Goal: Transaction & Acquisition: Purchase product/service

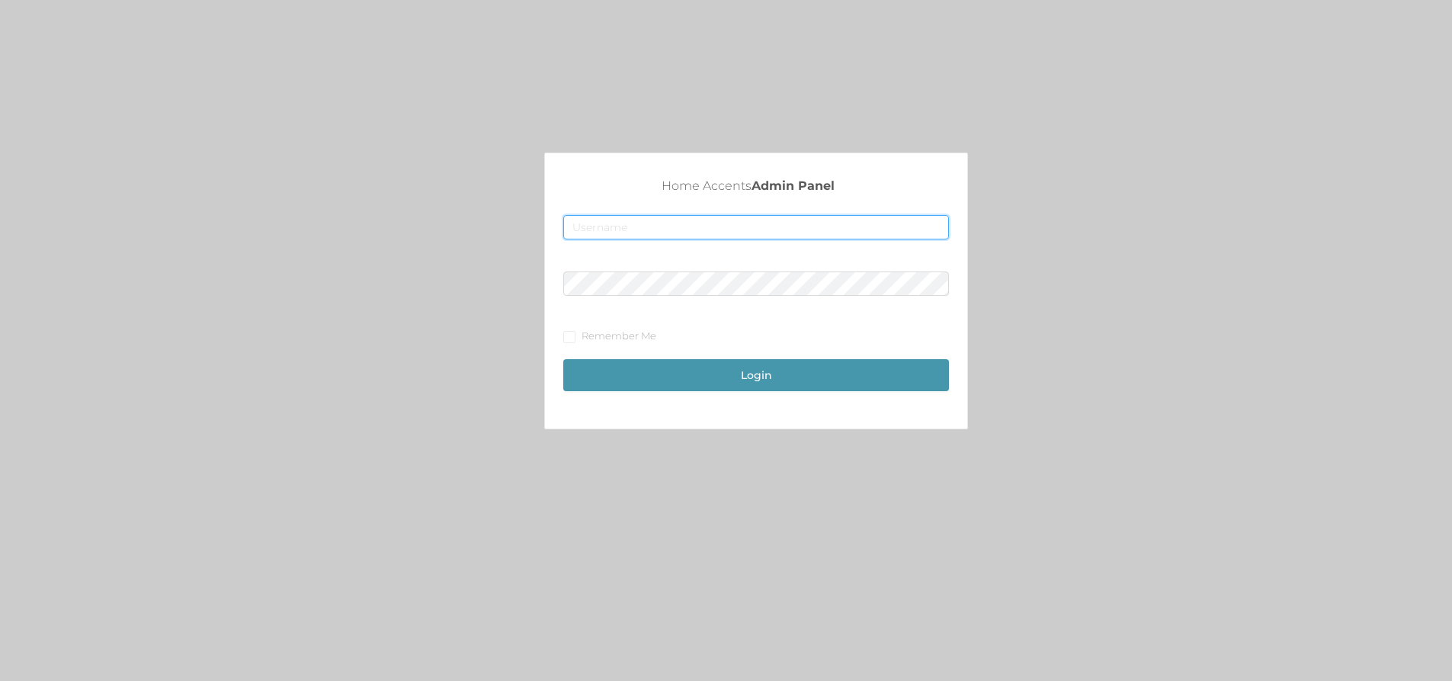
click at [740, 218] on input "text" at bounding box center [756, 227] width 386 height 24
type input "[EMAIL_ADDRESS][DOMAIN_NAME]"
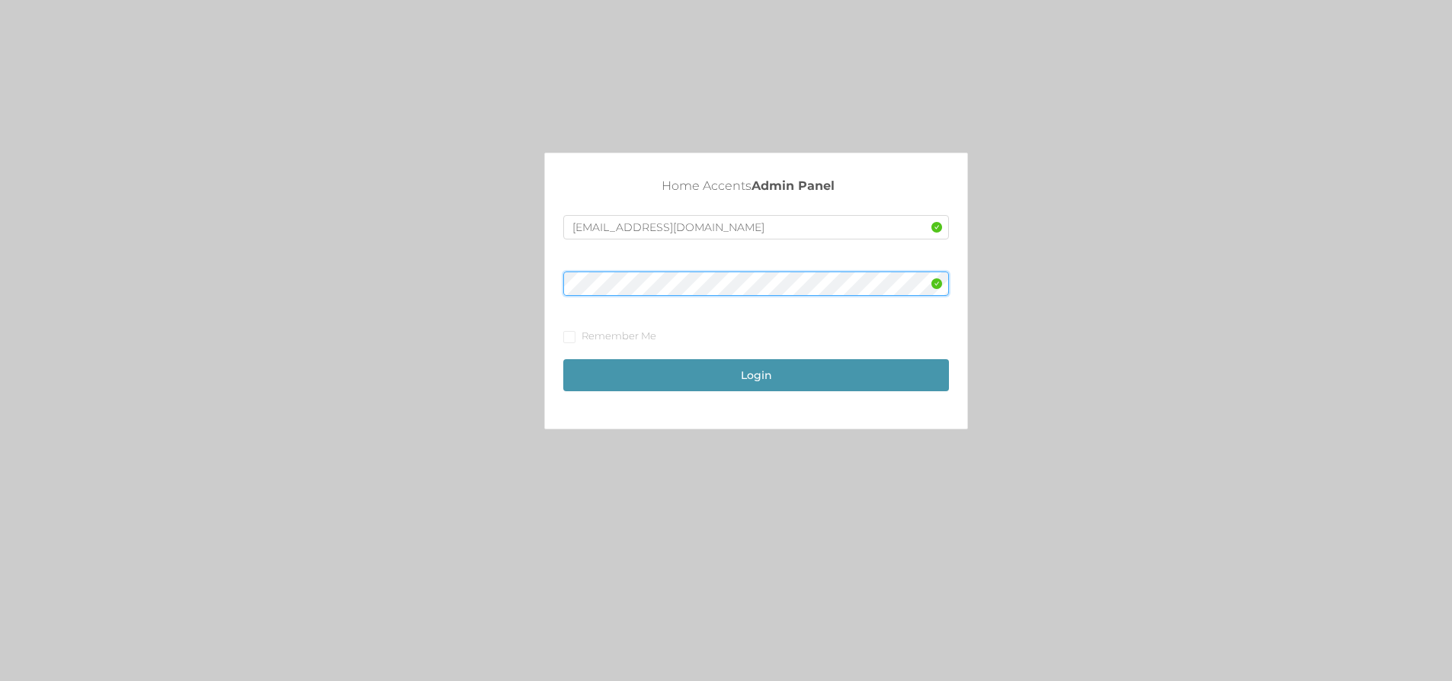
click at [563, 359] on button "Login" at bounding box center [756, 375] width 386 height 32
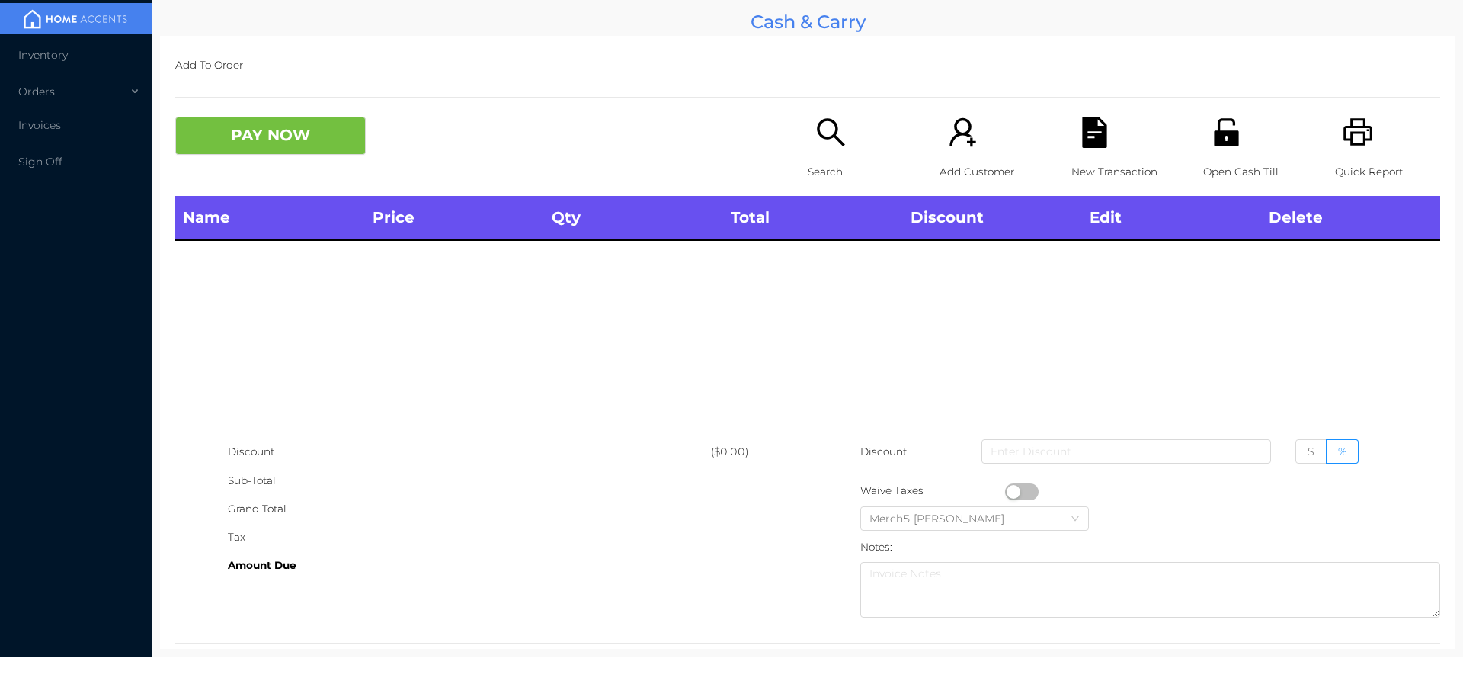
click at [823, 143] on icon "icon: search" at bounding box center [830, 132] width 31 height 31
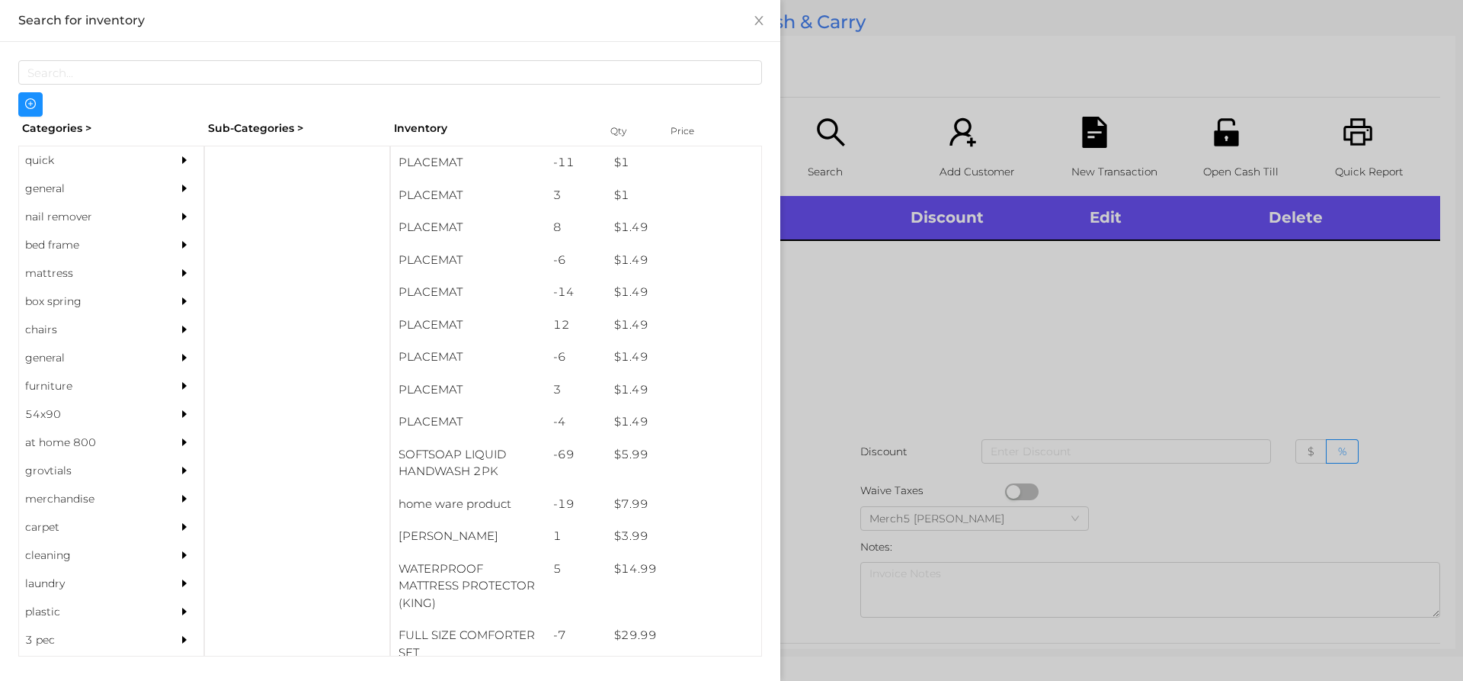
click at [179, 184] on icon "icon: caret-right" at bounding box center [184, 188] width 11 height 11
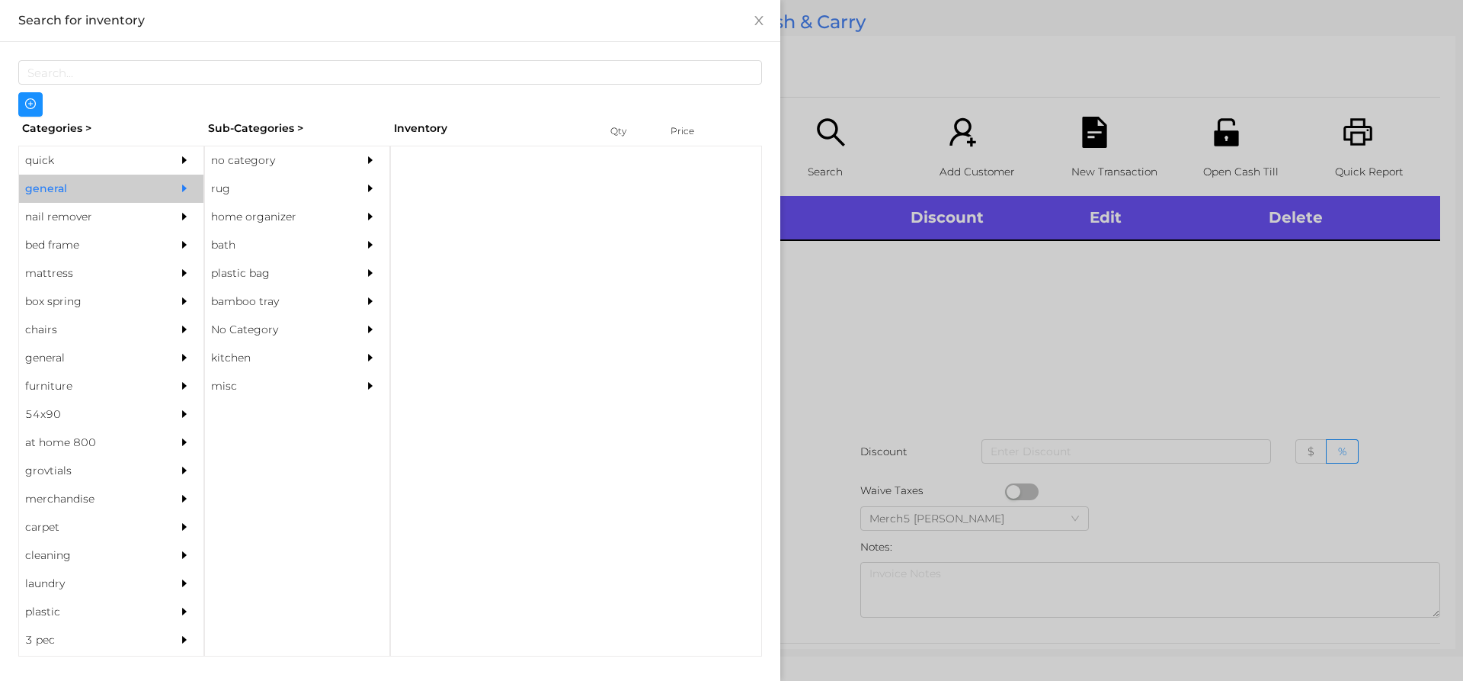
click at [290, 165] on div "no category" at bounding box center [274, 160] width 139 height 28
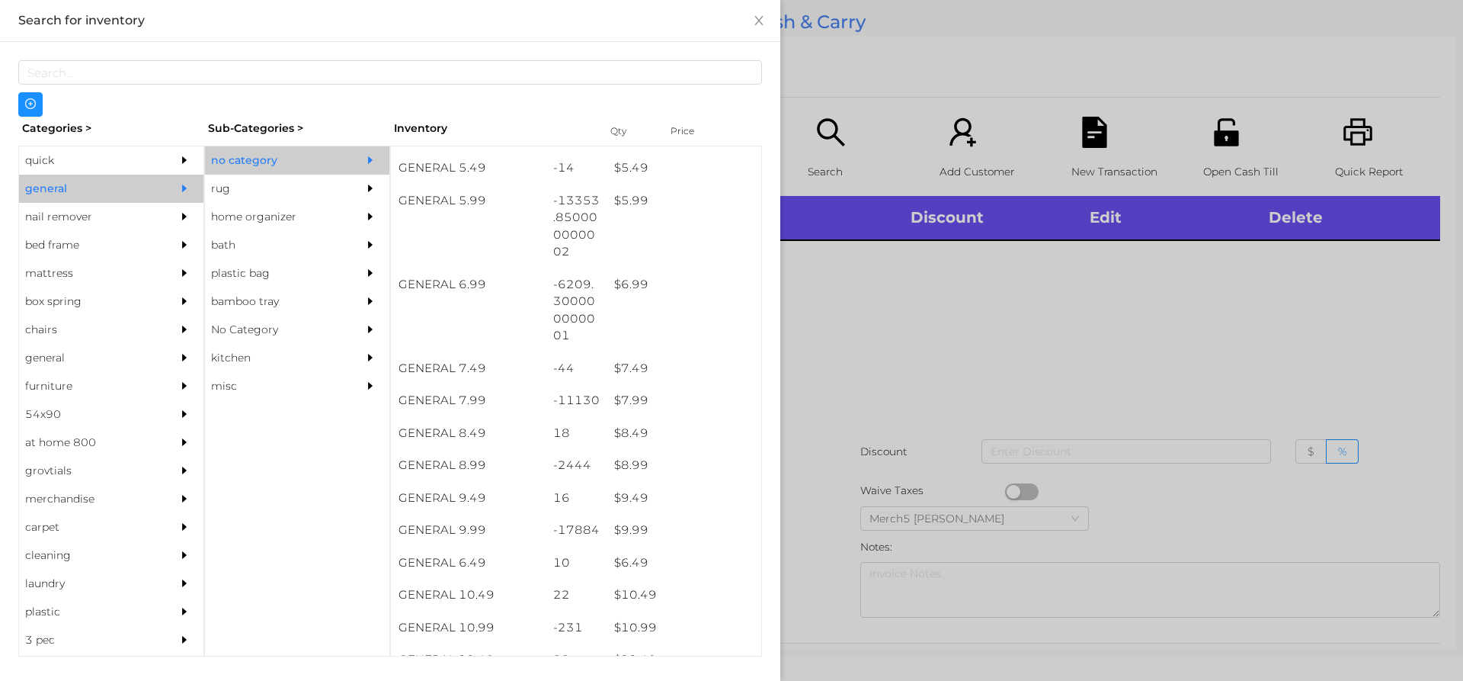
scroll to position [686, 0]
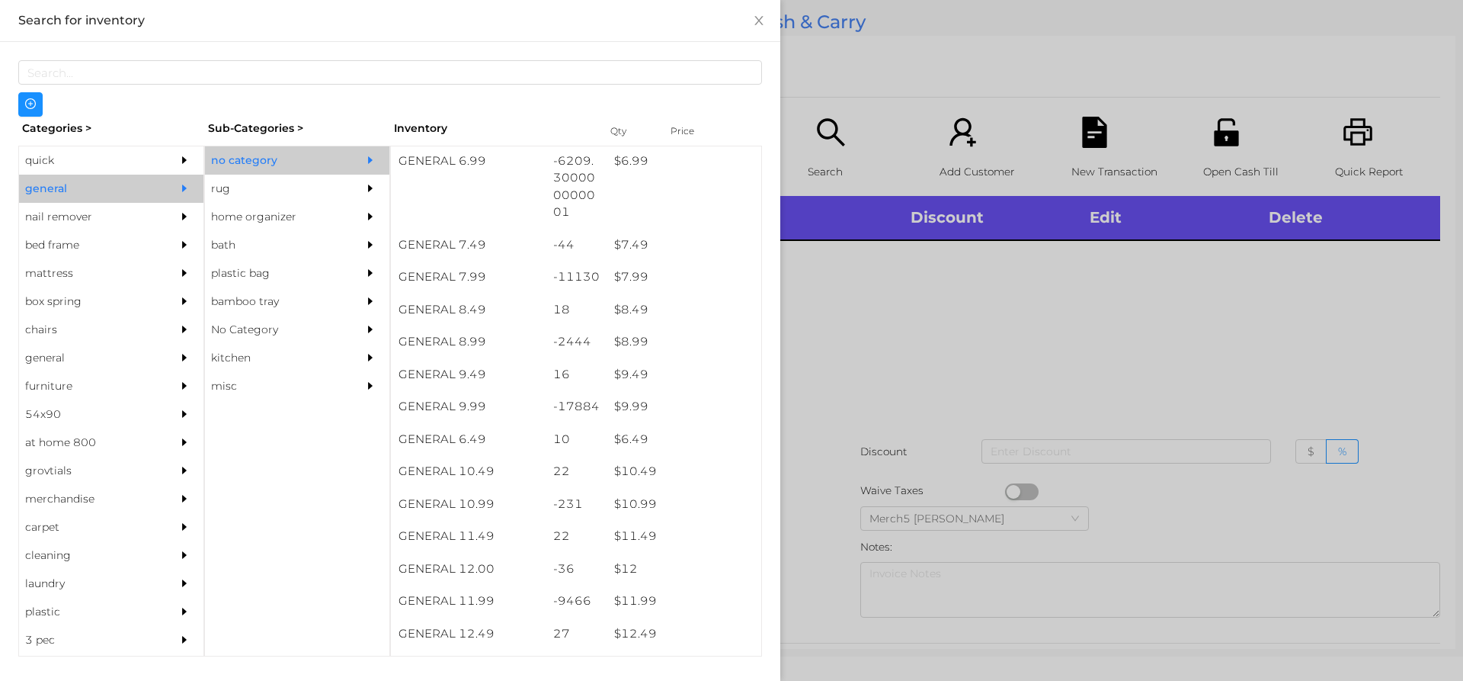
click at [917, 343] on div at bounding box center [731, 340] width 1463 height 681
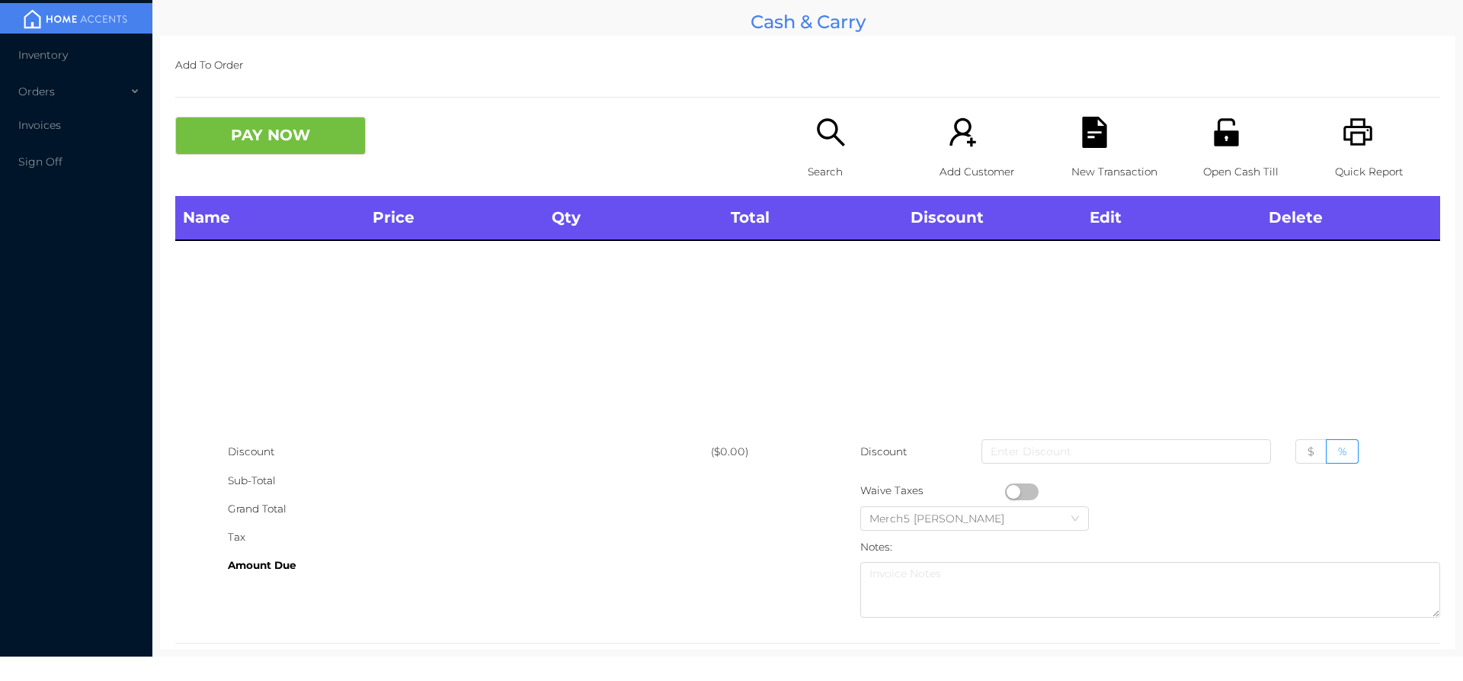
click at [832, 119] on icon "icon: search" at bounding box center [830, 132] width 31 height 31
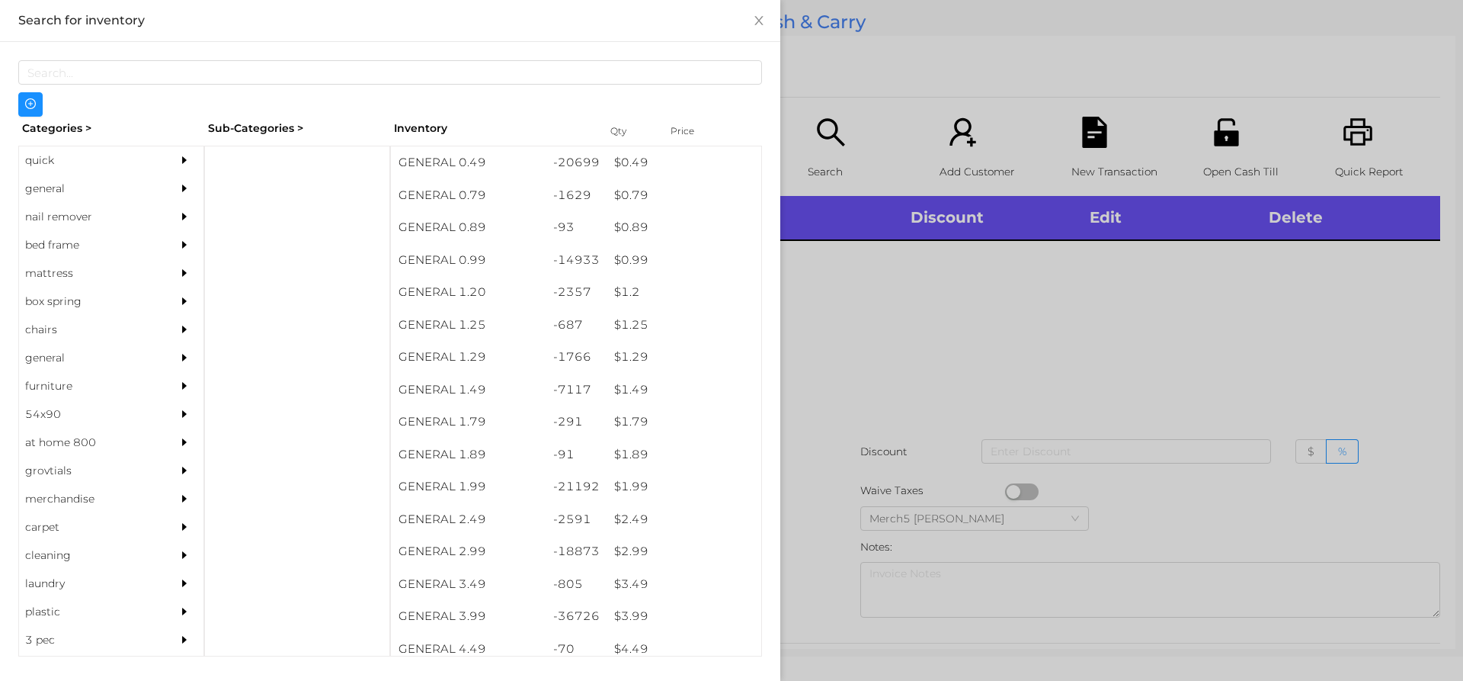
click at [189, 195] on div at bounding box center [188, 189] width 30 height 28
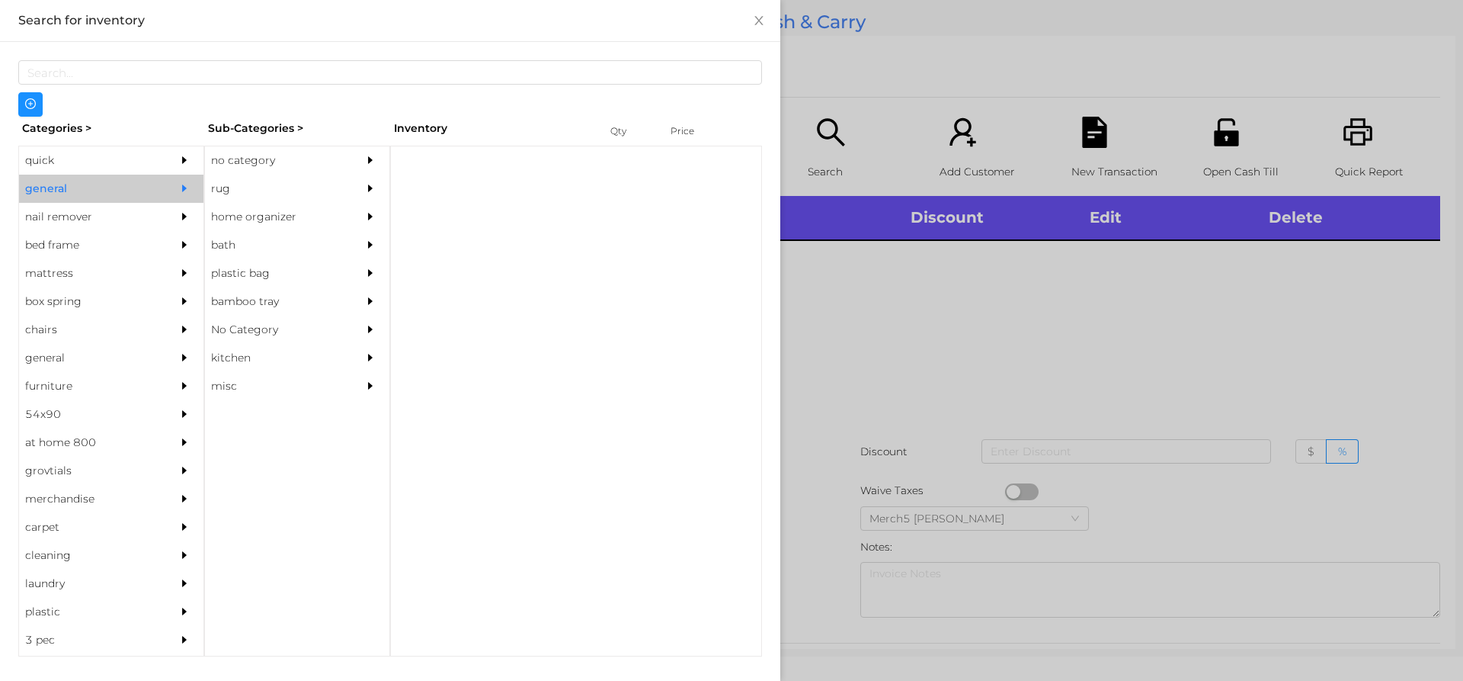
click at [340, 165] on div "no category" at bounding box center [274, 160] width 139 height 28
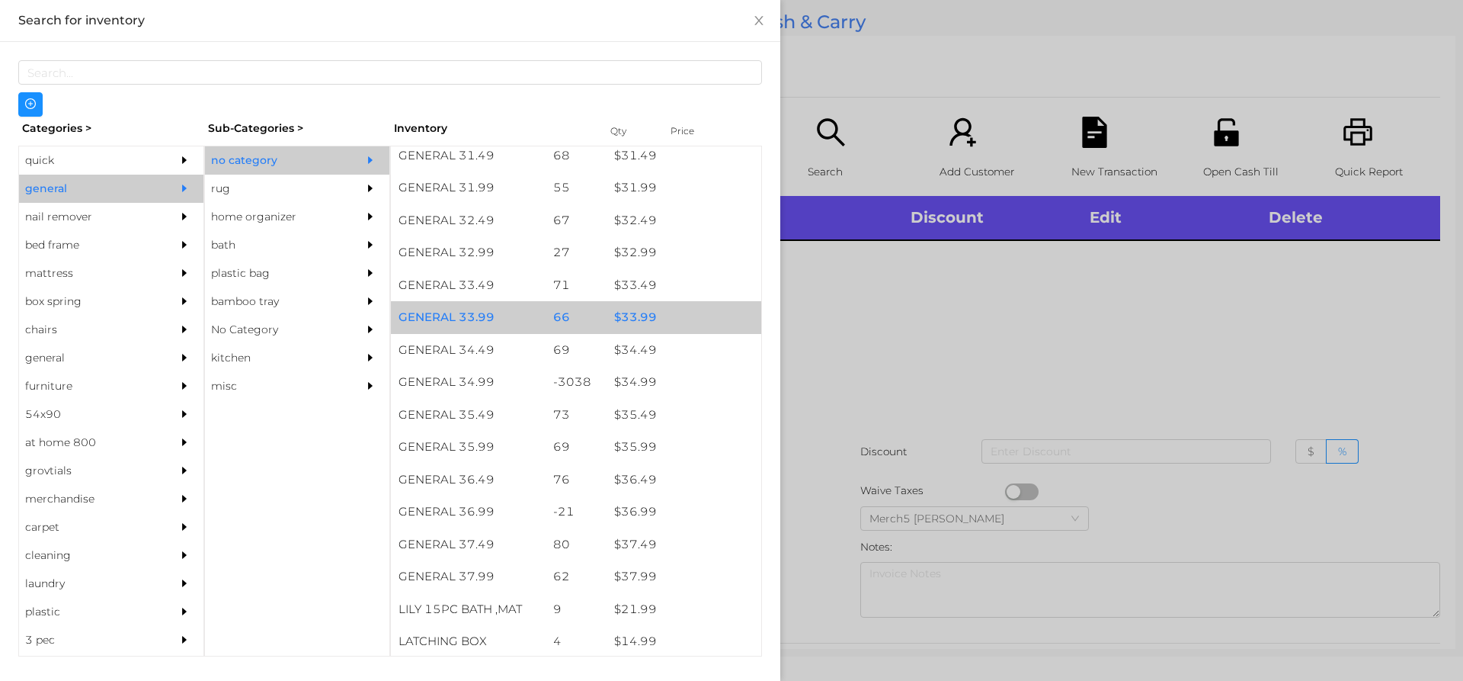
scroll to position [2397, 0]
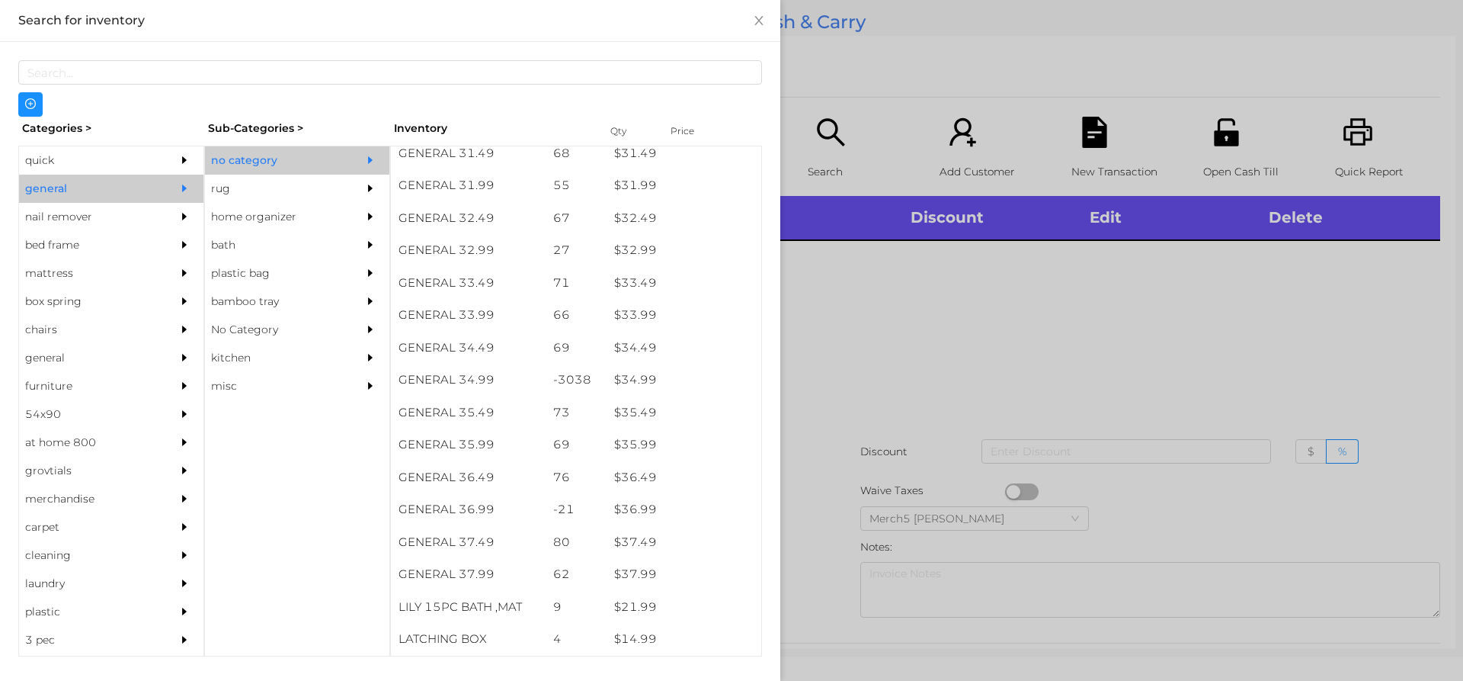
click at [831, 309] on div at bounding box center [731, 340] width 1463 height 681
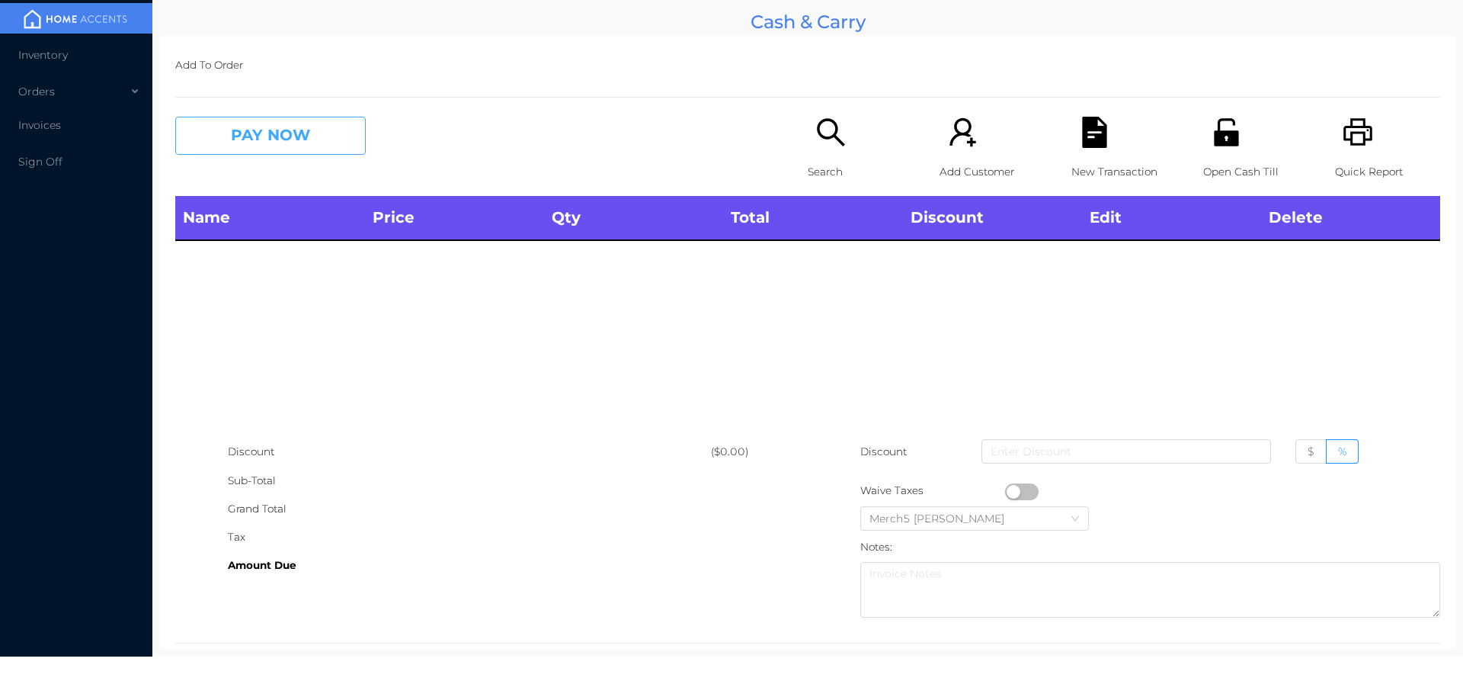
click at [361, 154] on button "PAY NOW" at bounding box center [270, 136] width 191 height 38
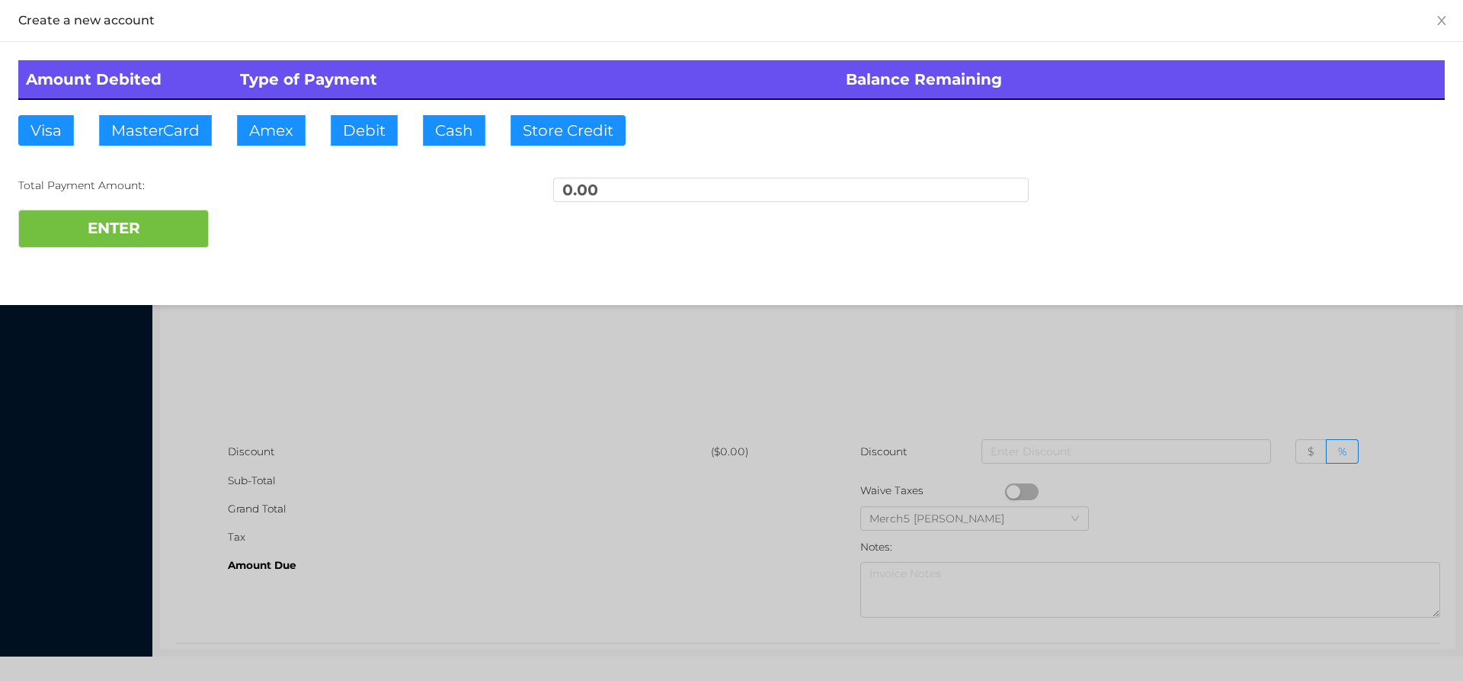
click at [771, 390] on div at bounding box center [731, 340] width 1463 height 681
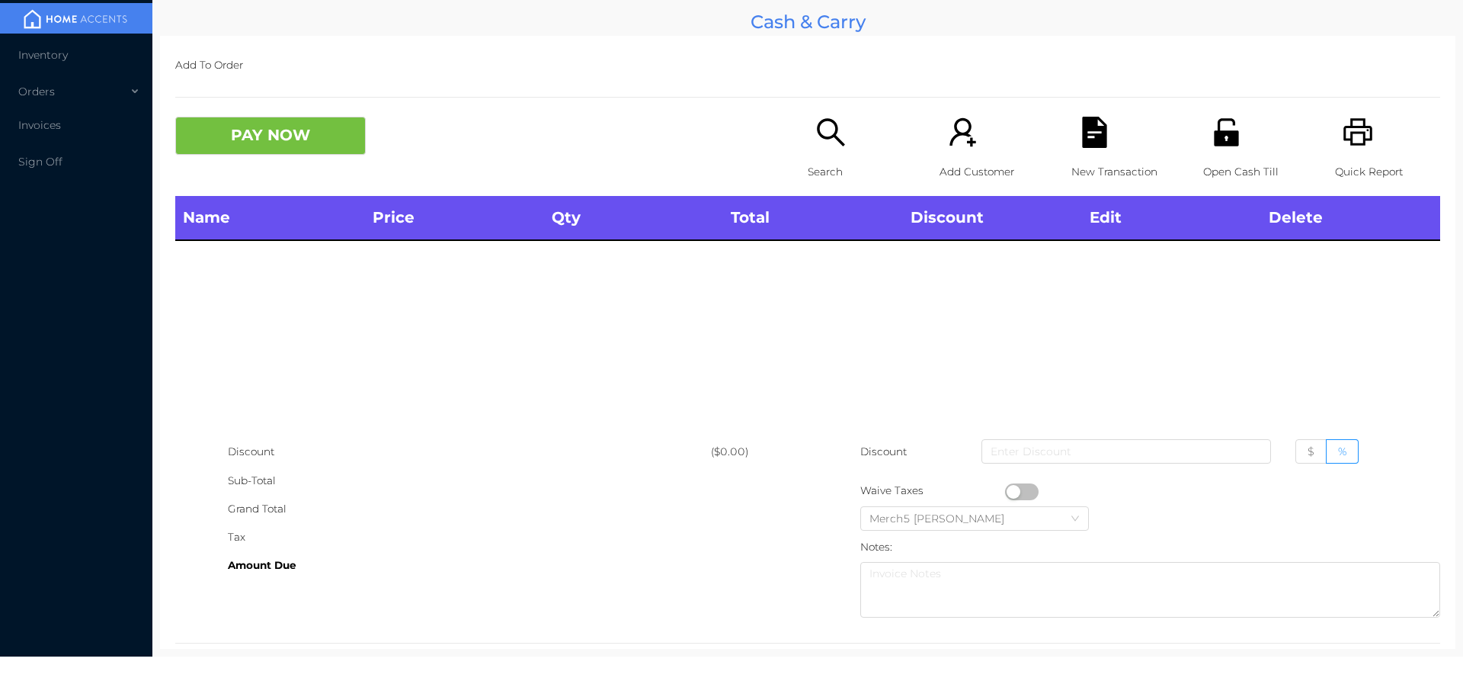
click at [828, 148] on icon "icon: search" at bounding box center [830, 132] width 31 height 31
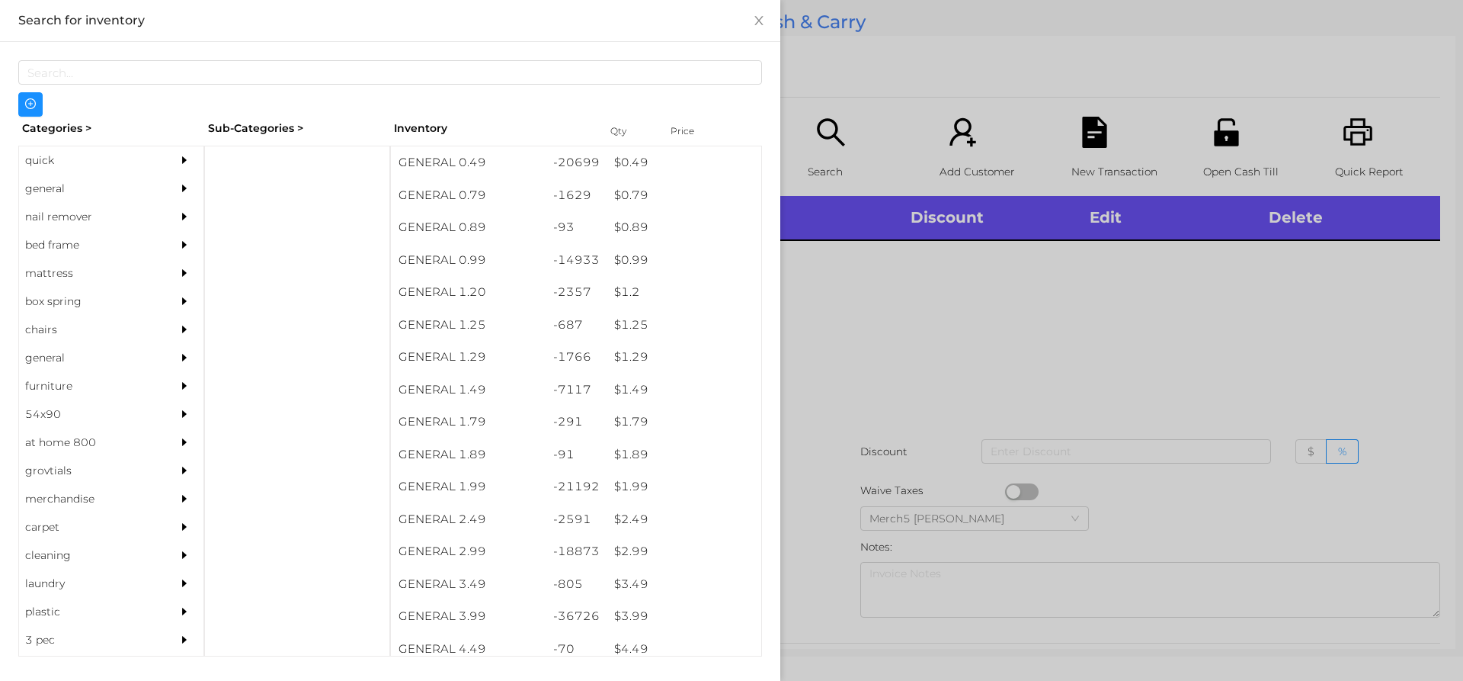
click at [1224, 380] on div at bounding box center [731, 340] width 1463 height 681
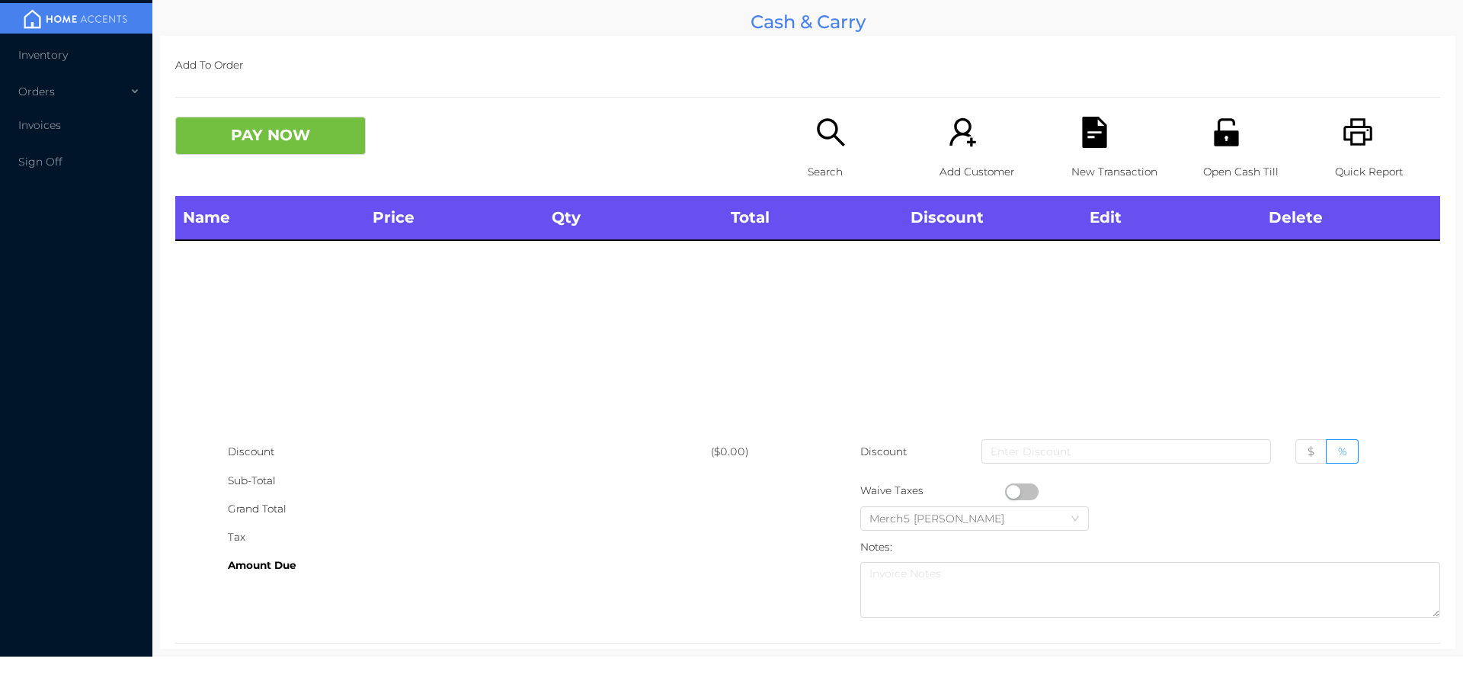
click at [836, 141] on icon "icon: search" at bounding box center [830, 132] width 31 height 31
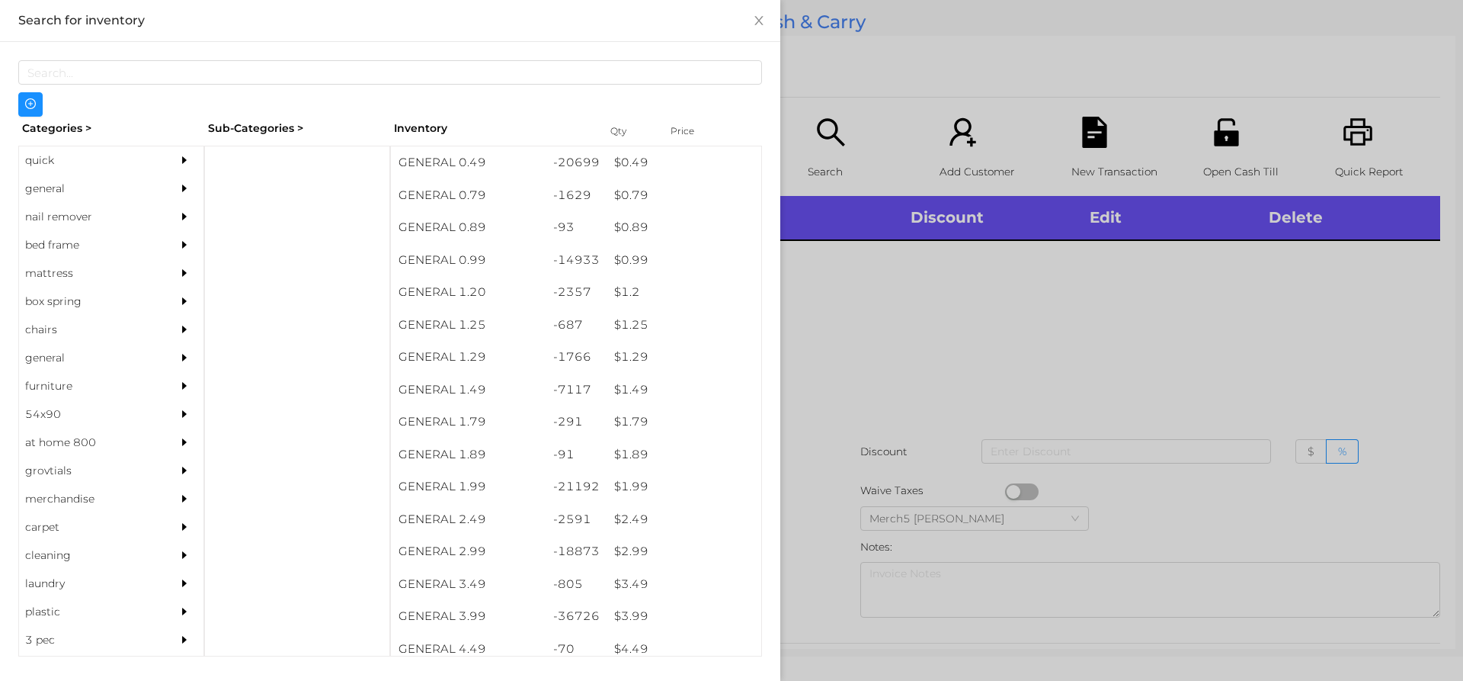
click at [116, 187] on div "general" at bounding box center [88, 189] width 139 height 28
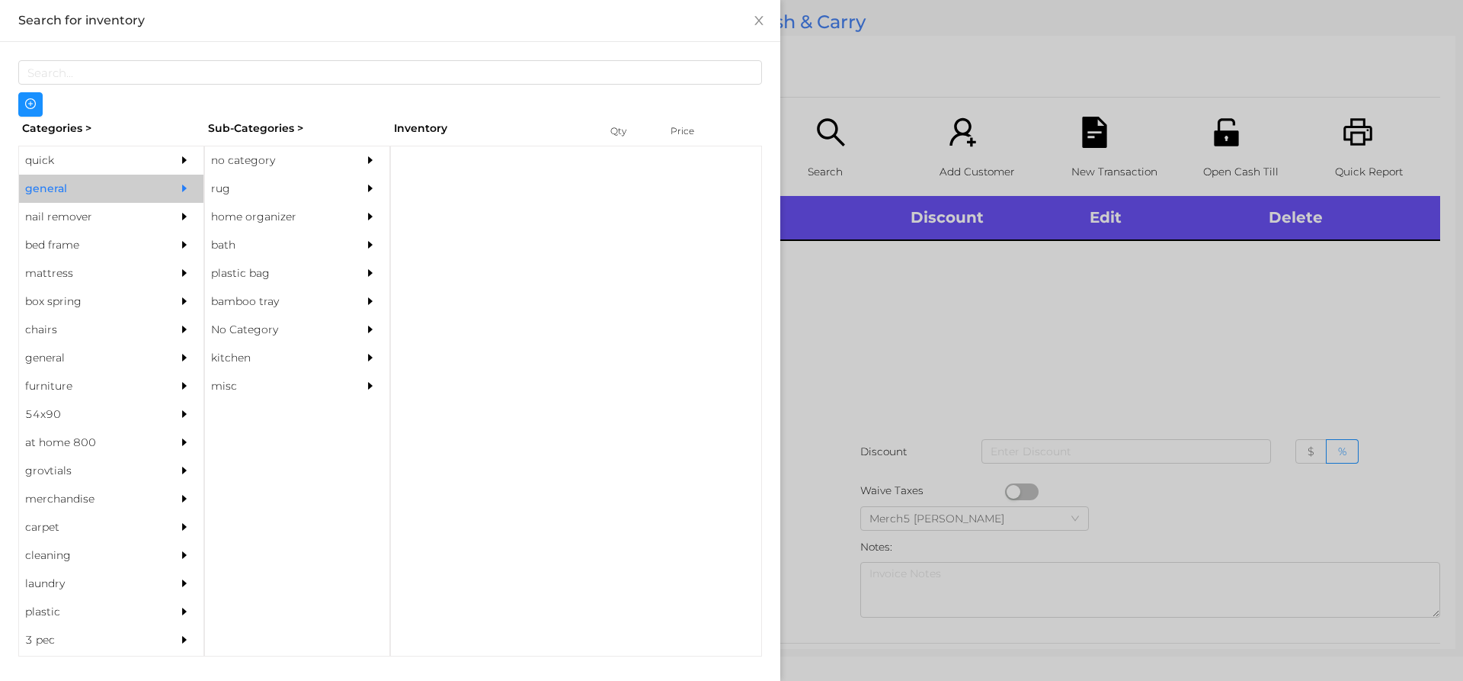
click at [268, 155] on div "no category" at bounding box center [274, 160] width 139 height 28
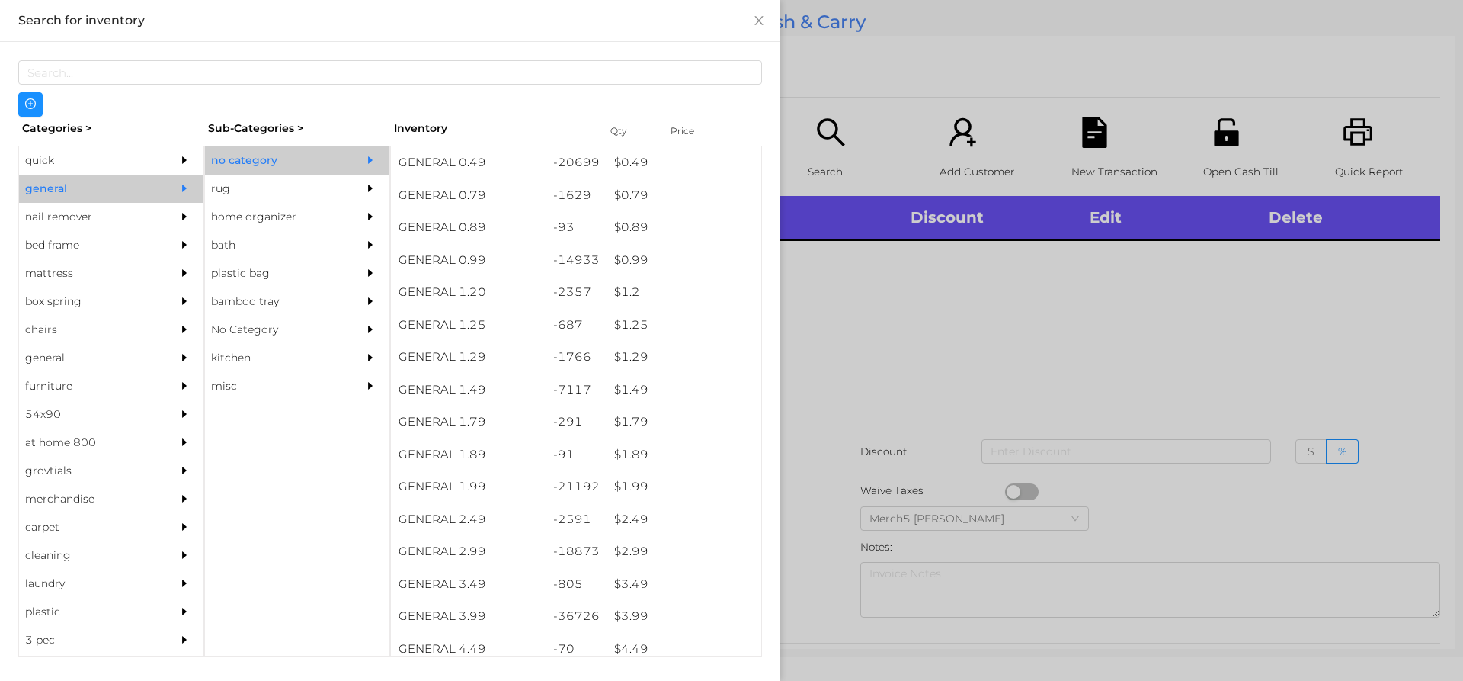
scroll to position [0, 0]
click at [981, 351] on div at bounding box center [731, 340] width 1463 height 681
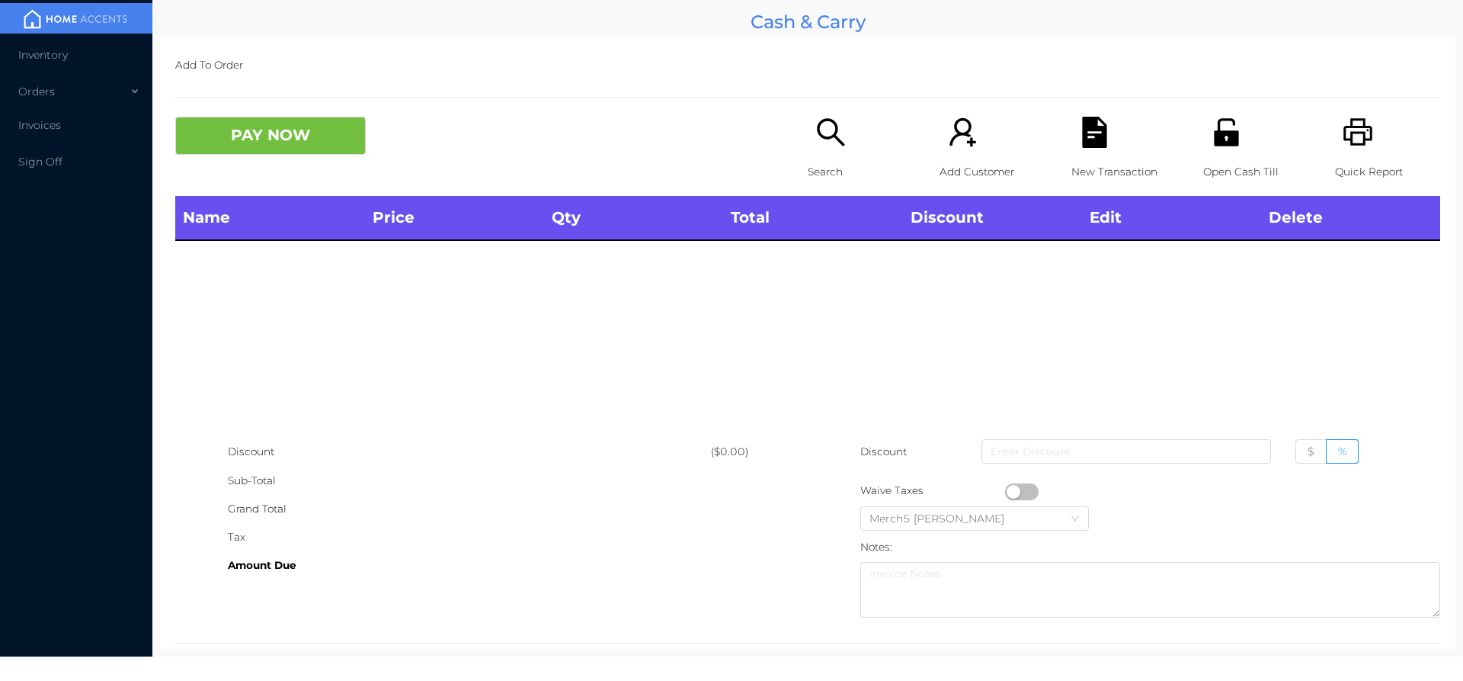
click at [826, 135] on icon "icon: search" at bounding box center [830, 132] width 31 height 31
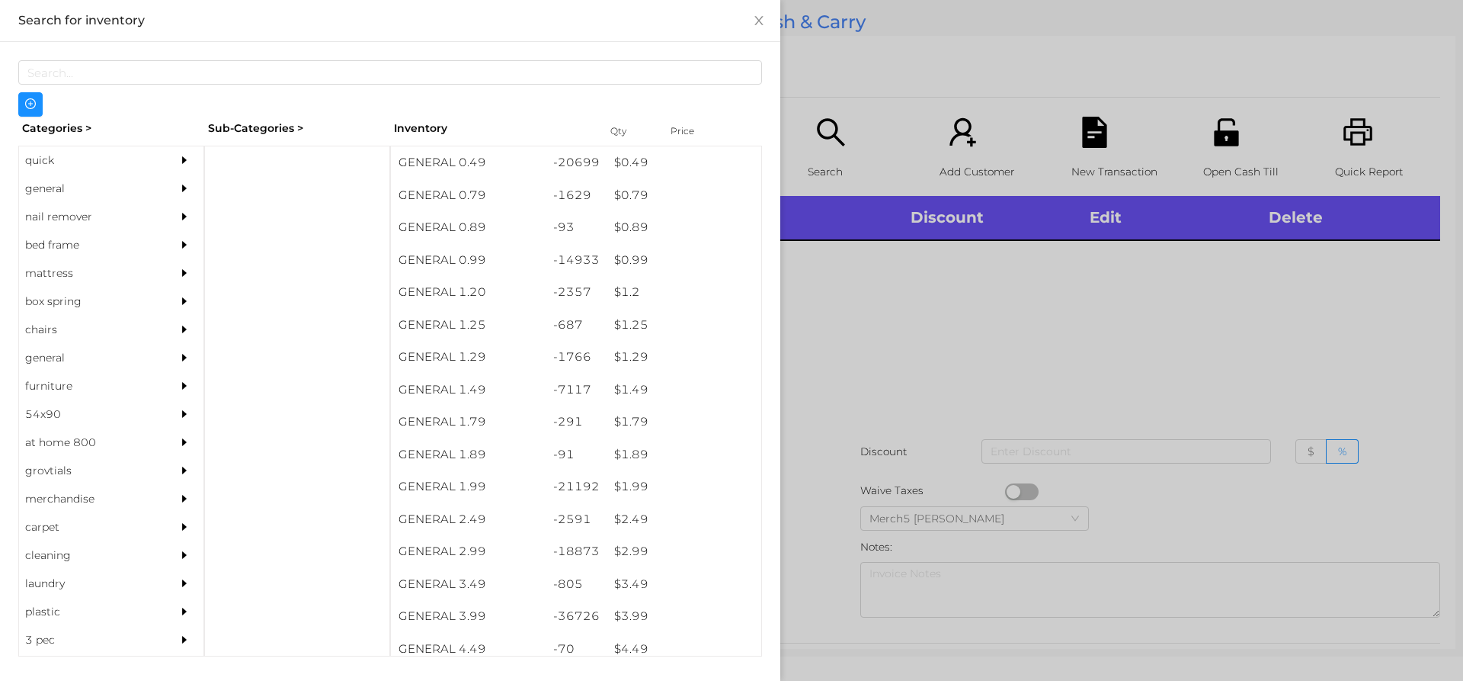
click at [154, 184] on div "general" at bounding box center [111, 189] width 184 height 28
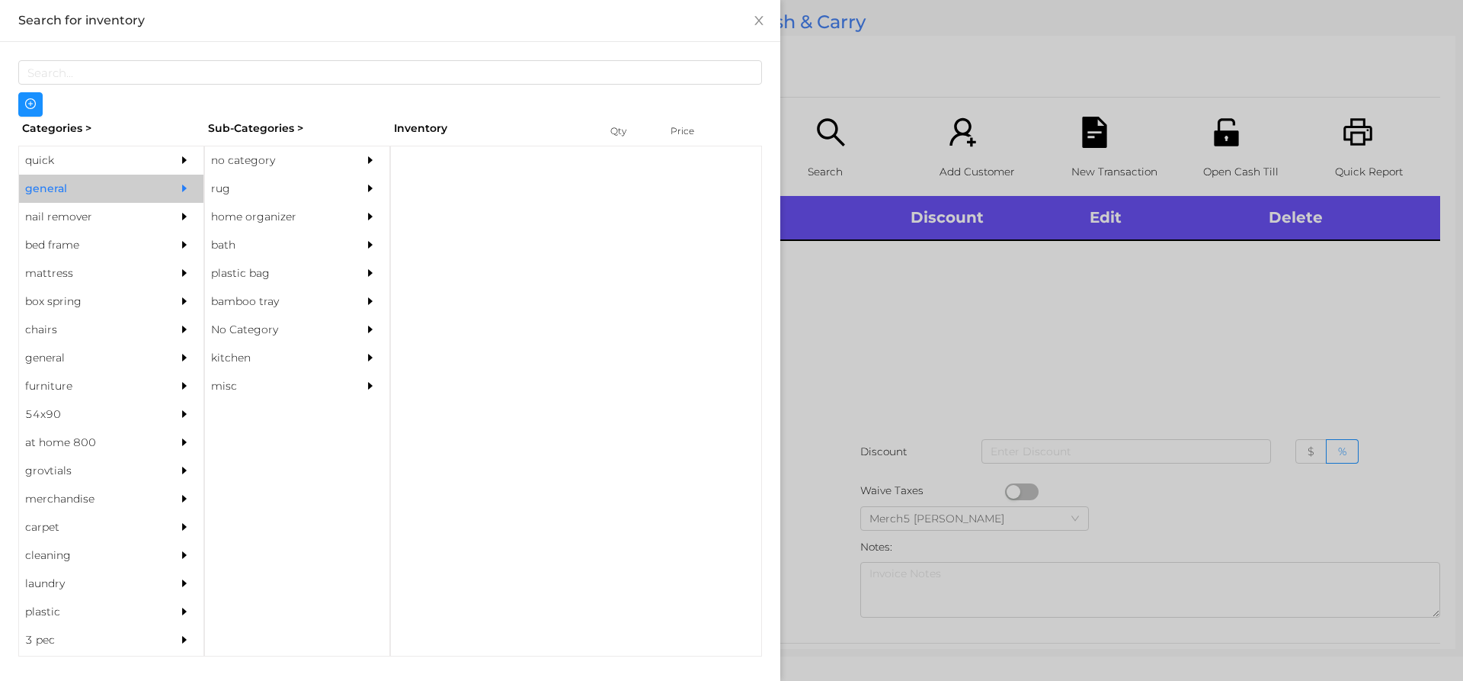
click at [298, 149] on div "no category" at bounding box center [274, 160] width 139 height 28
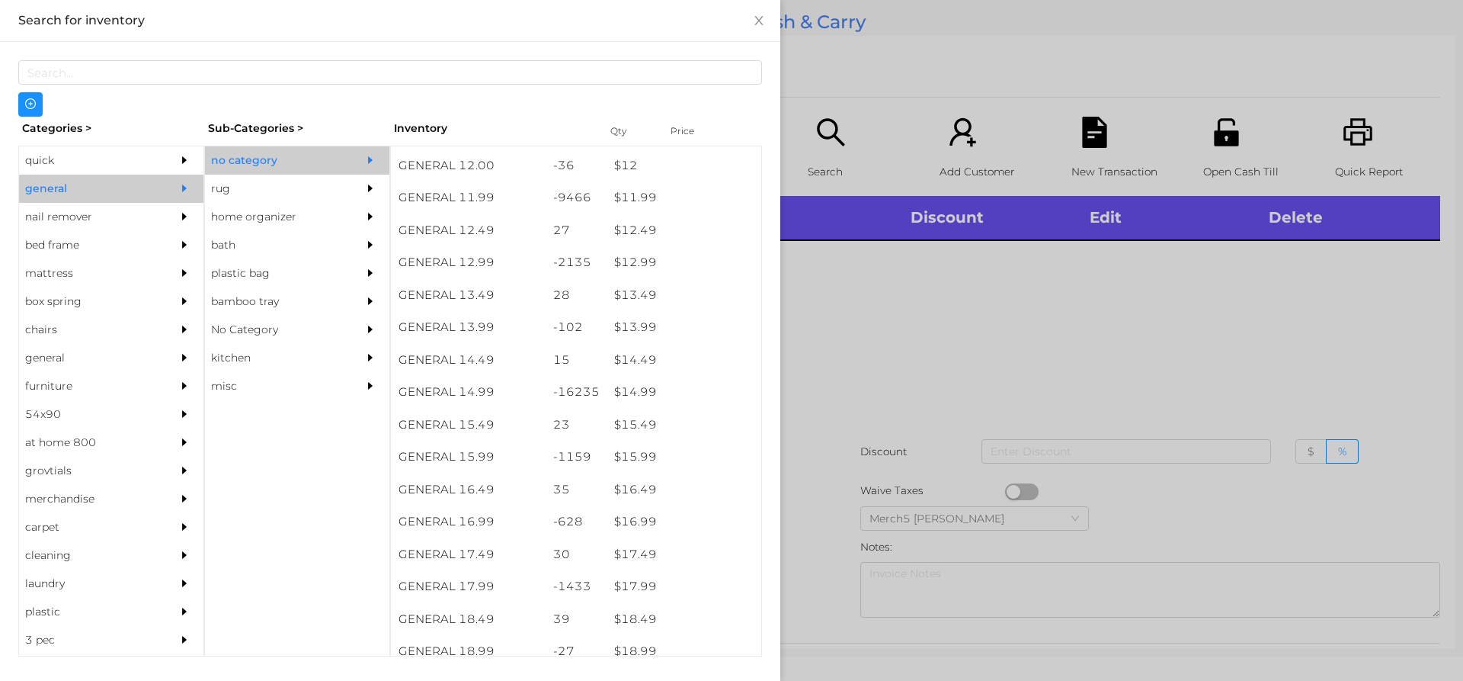
scroll to position [1089, 0]
click at [983, 300] on div at bounding box center [731, 340] width 1463 height 681
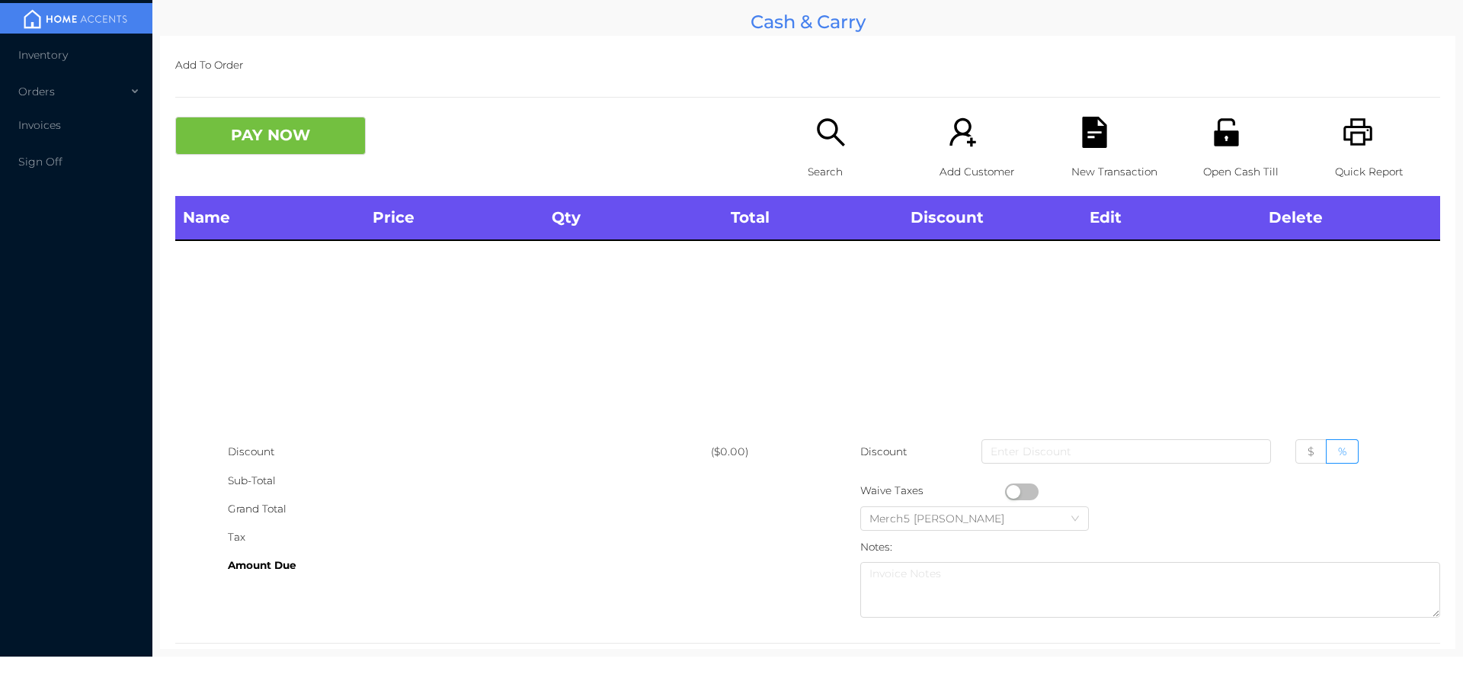
click at [815, 136] on icon "icon: search" at bounding box center [830, 132] width 31 height 31
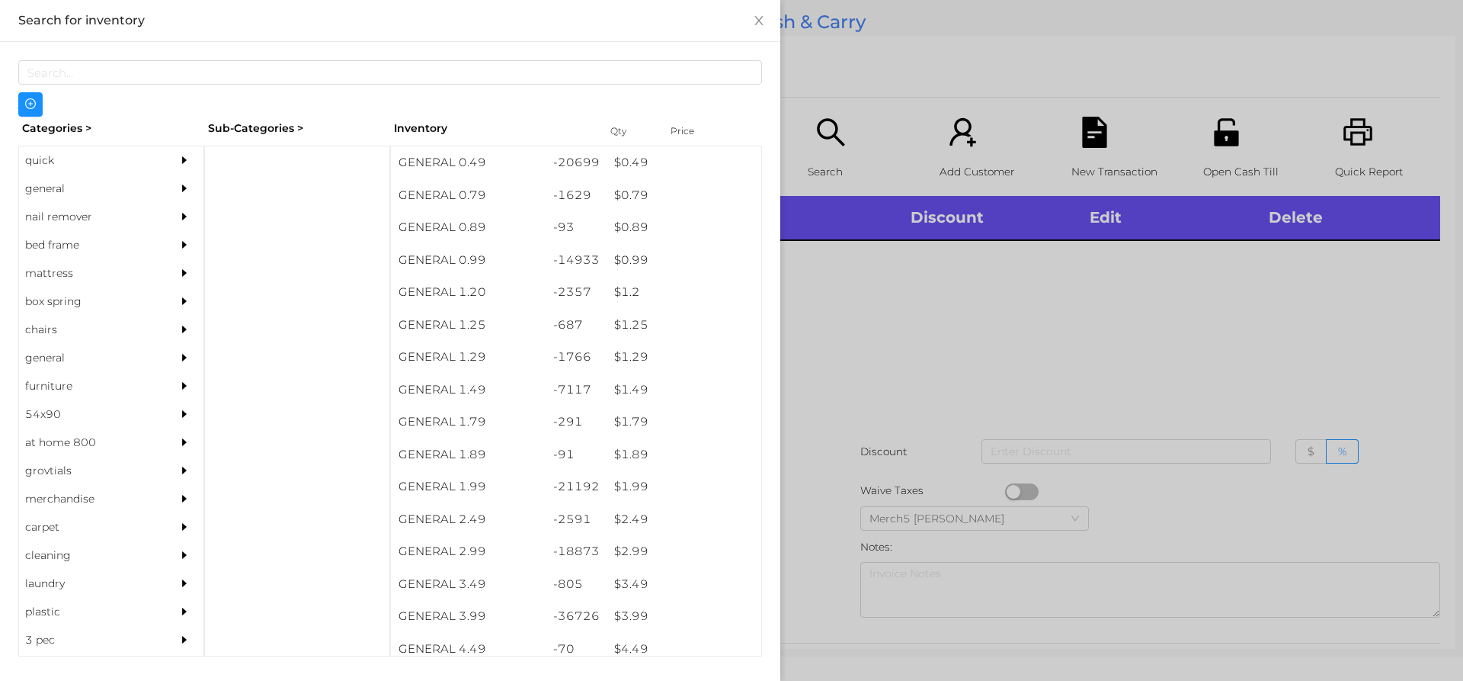
click at [131, 197] on div "general" at bounding box center [88, 189] width 139 height 28
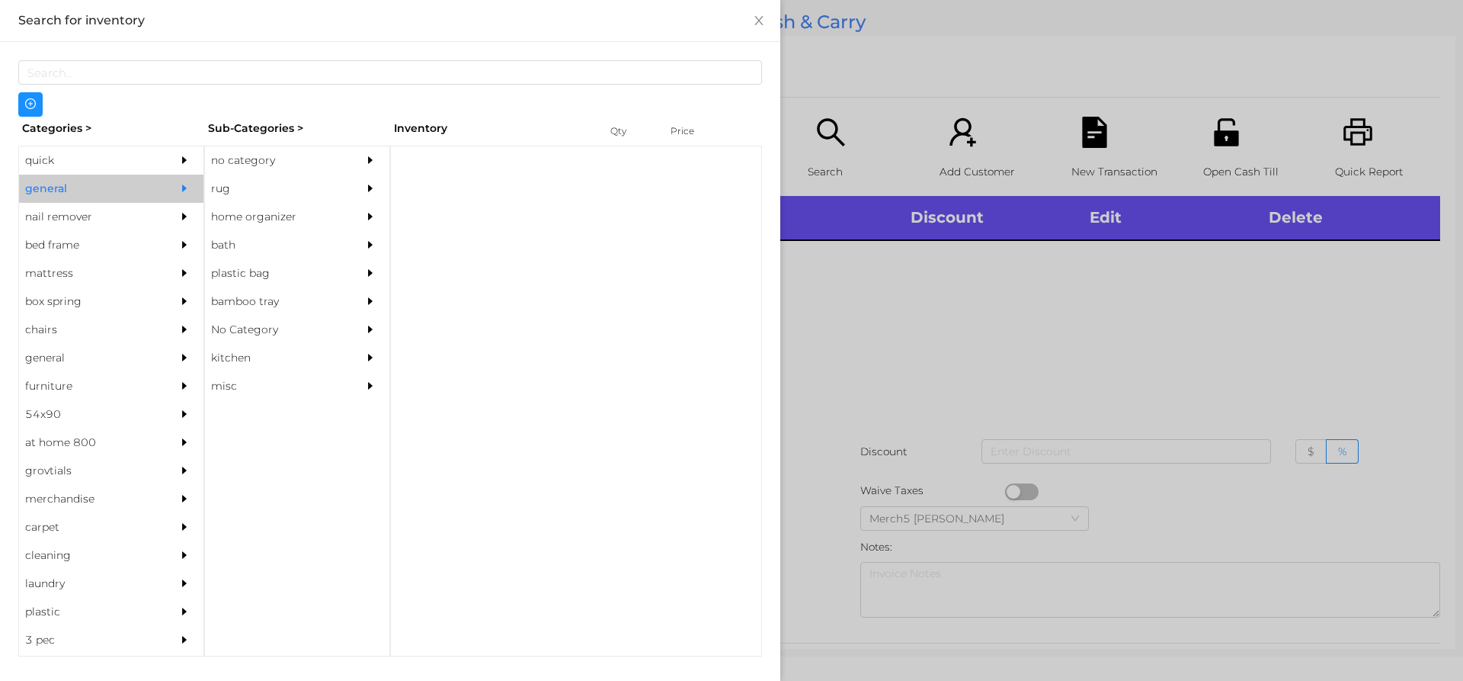
click at [271, 168] on div "no category" at bounding box center [274, 160] width 139 height 28
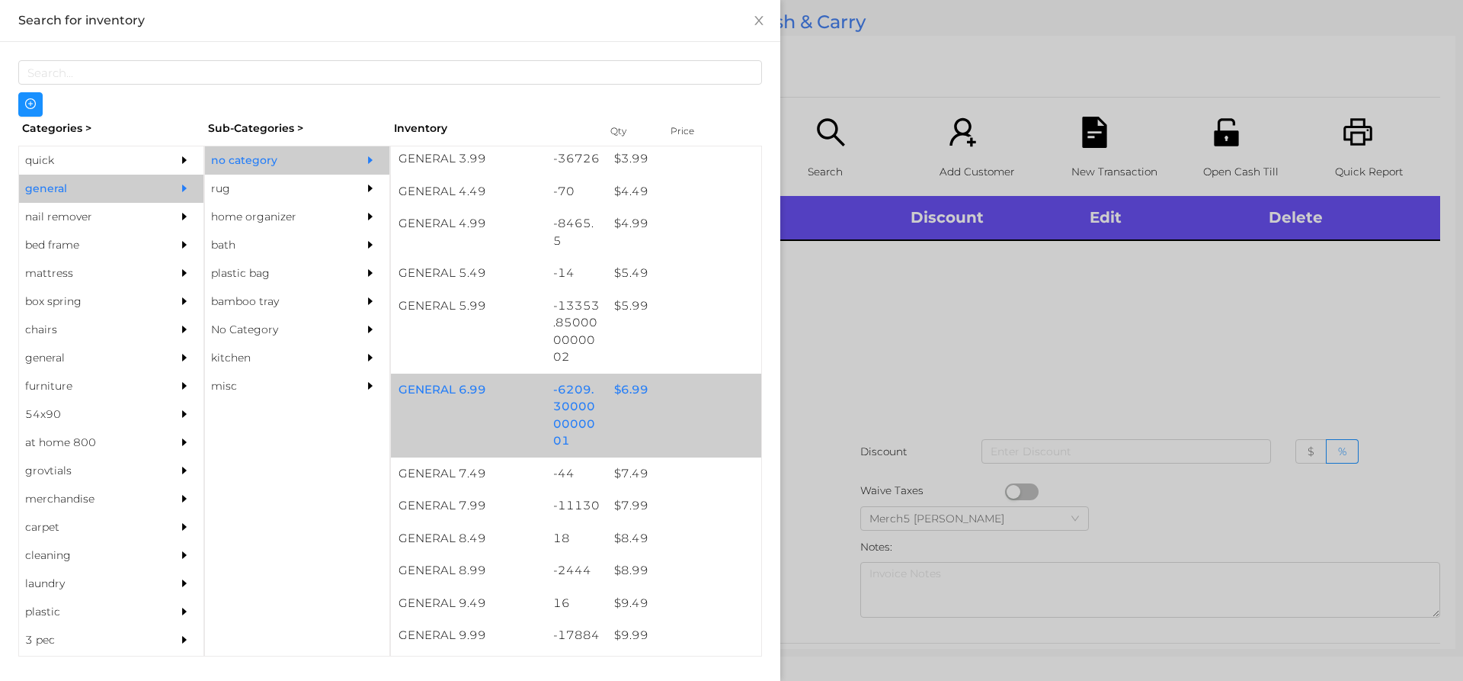
scroll to position [610, 0]
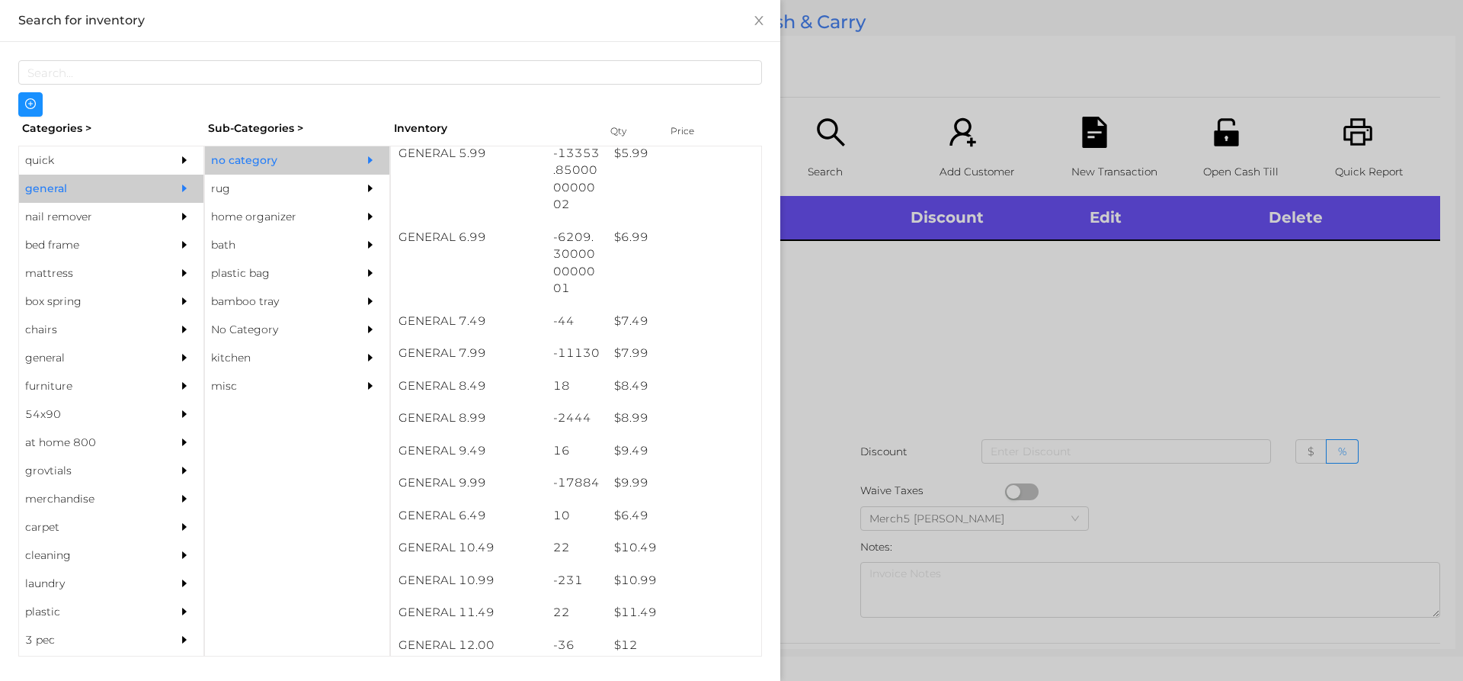
click at [907, 347] on div at bounding box center [731, 340] width 1463 height 681
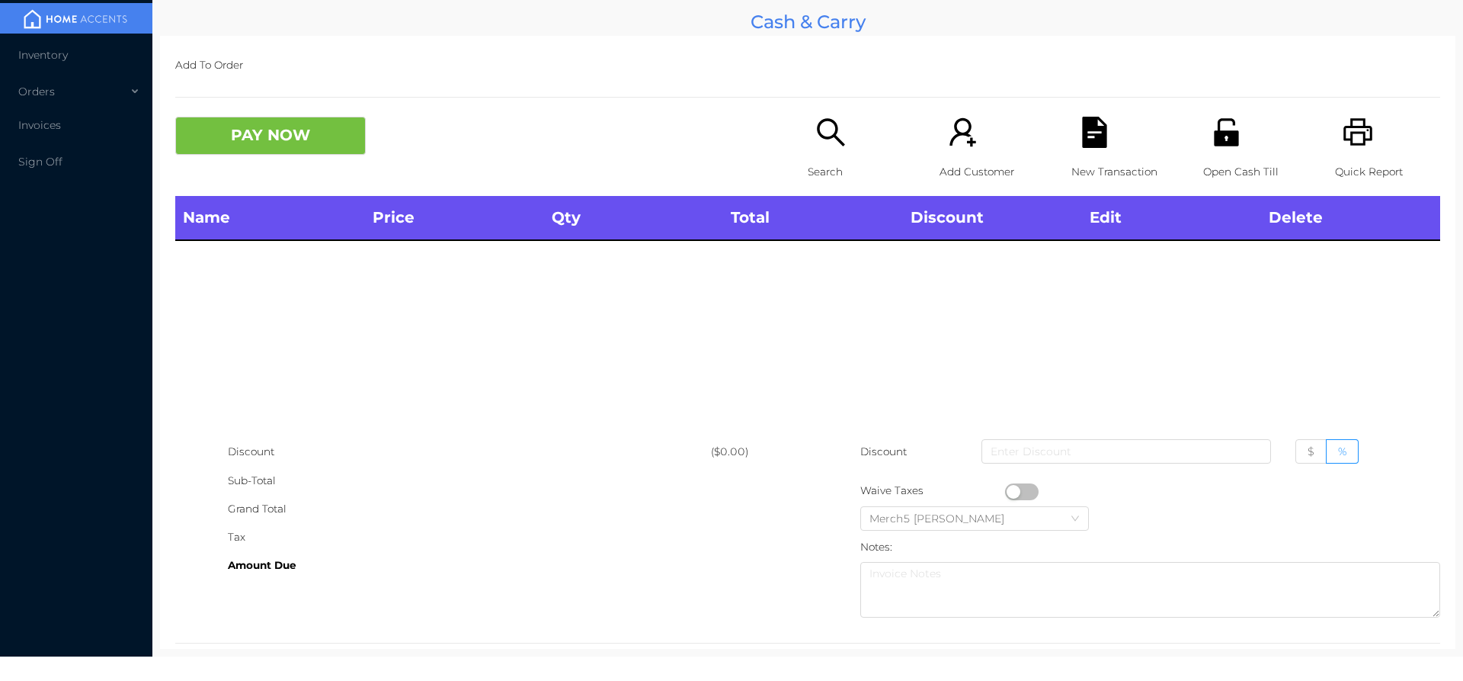
click at [844, 158] on p "Search" at bounding box center [860, 172] width 105 height 28
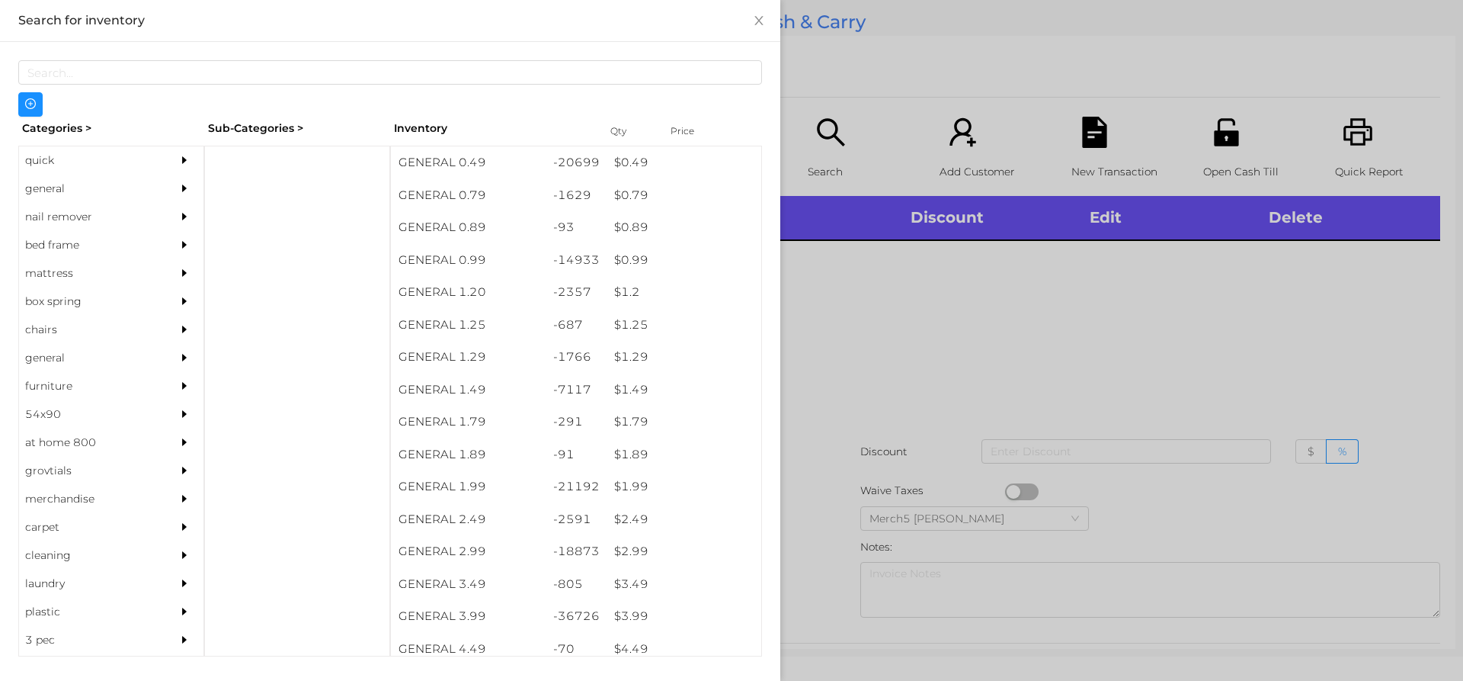
click at [182, 187] on icon "icon: caret-right" at bounding box center [184, 188] width 5 height 8
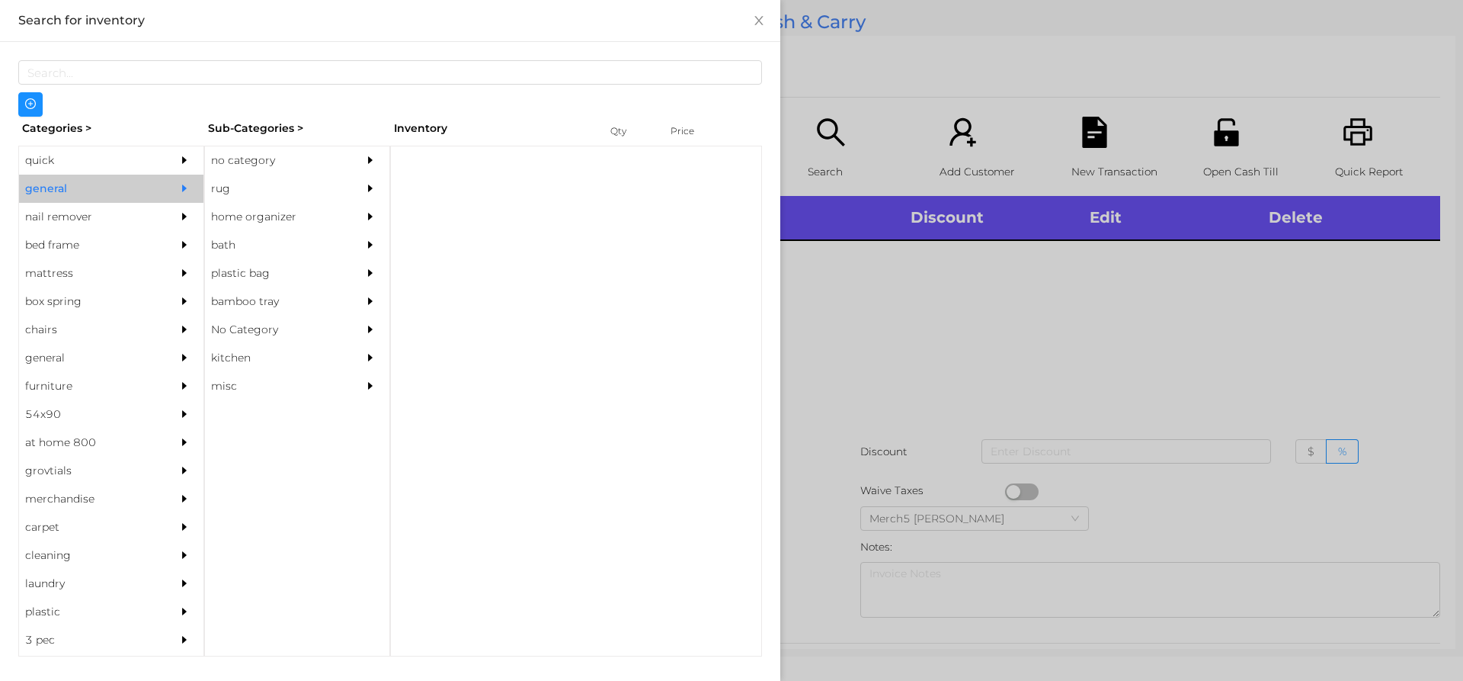
click at [308, 163] on div "no category" at bounding box center [274, 160] width 139 height 28
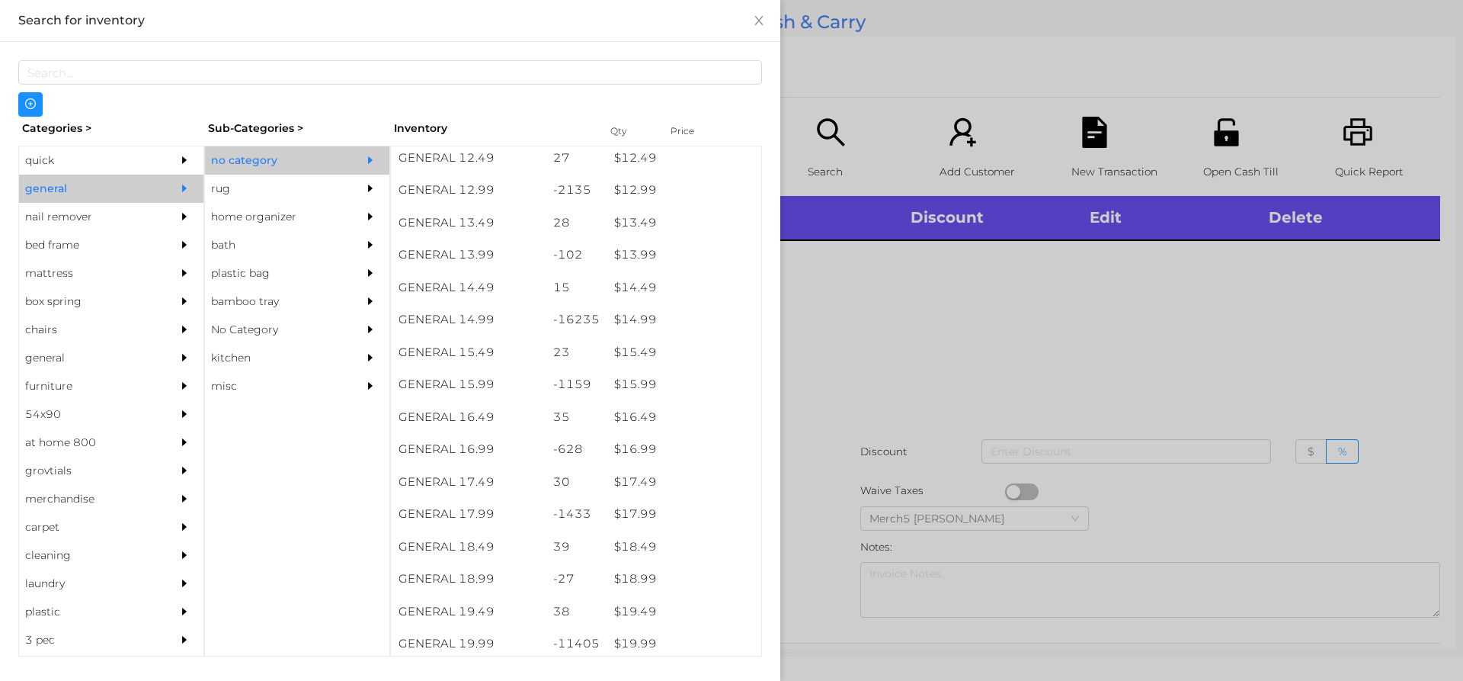
scroll to position [1143, 0]
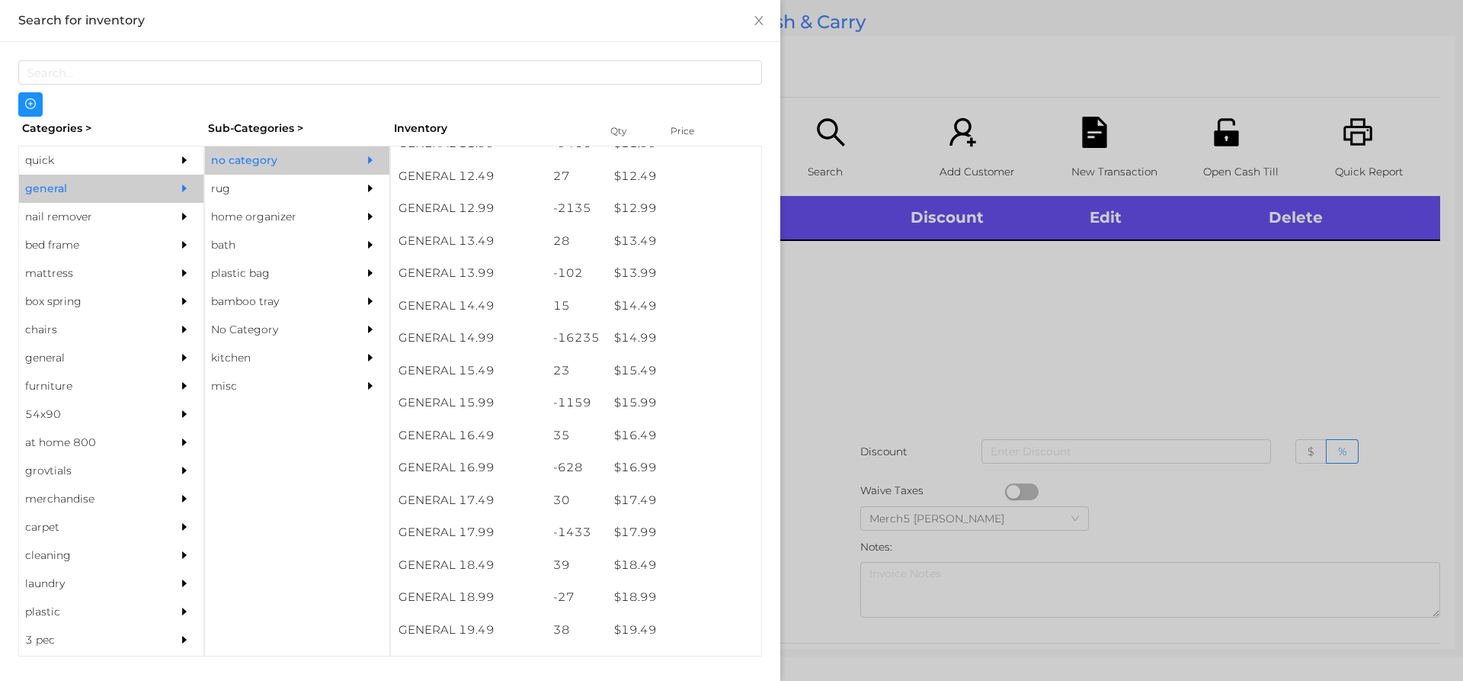
click at [914, 296] on div at bounding box center [731, 340] width 1463 height 681
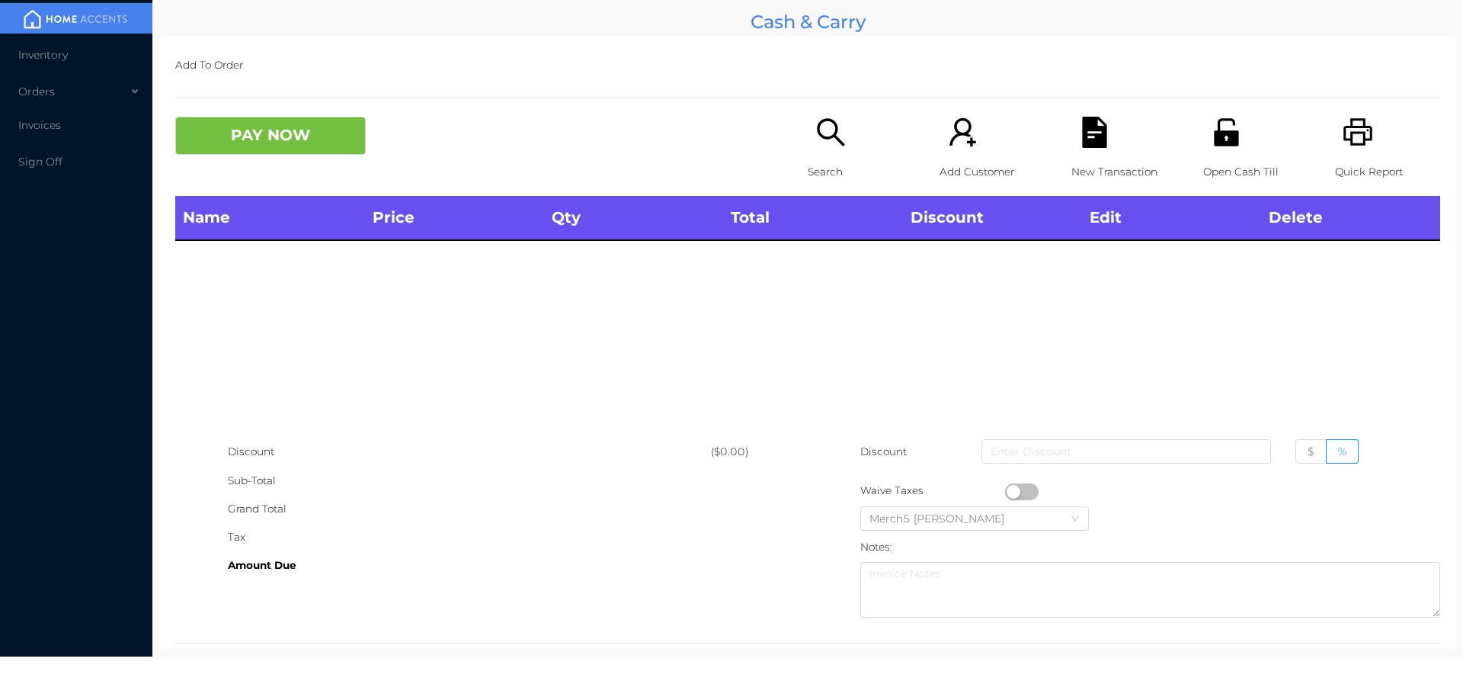
click at [834, 147] on icon "icon: search" at bounding box center [830, 132] width 31 height 31
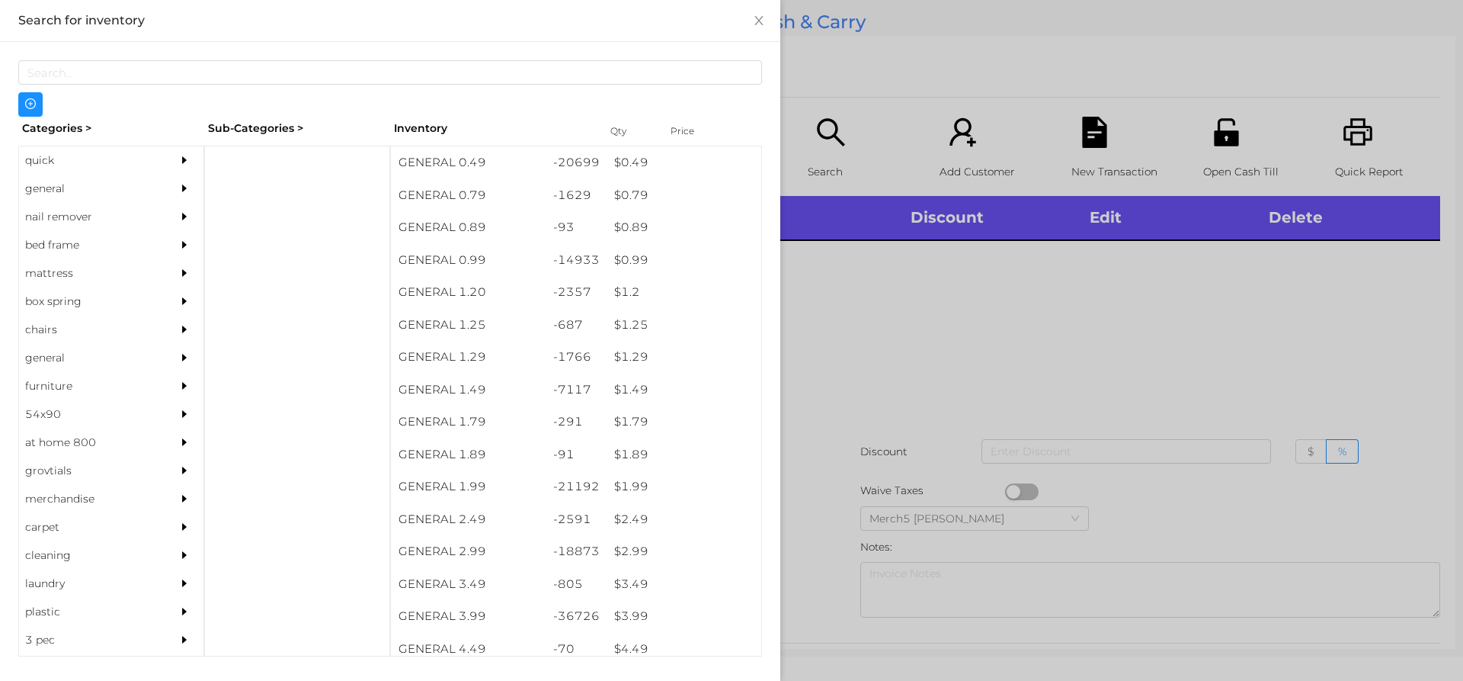
click at [179, 192] on icon "icon: caret-right" at bounding box center [184, 188] width 11 height 11
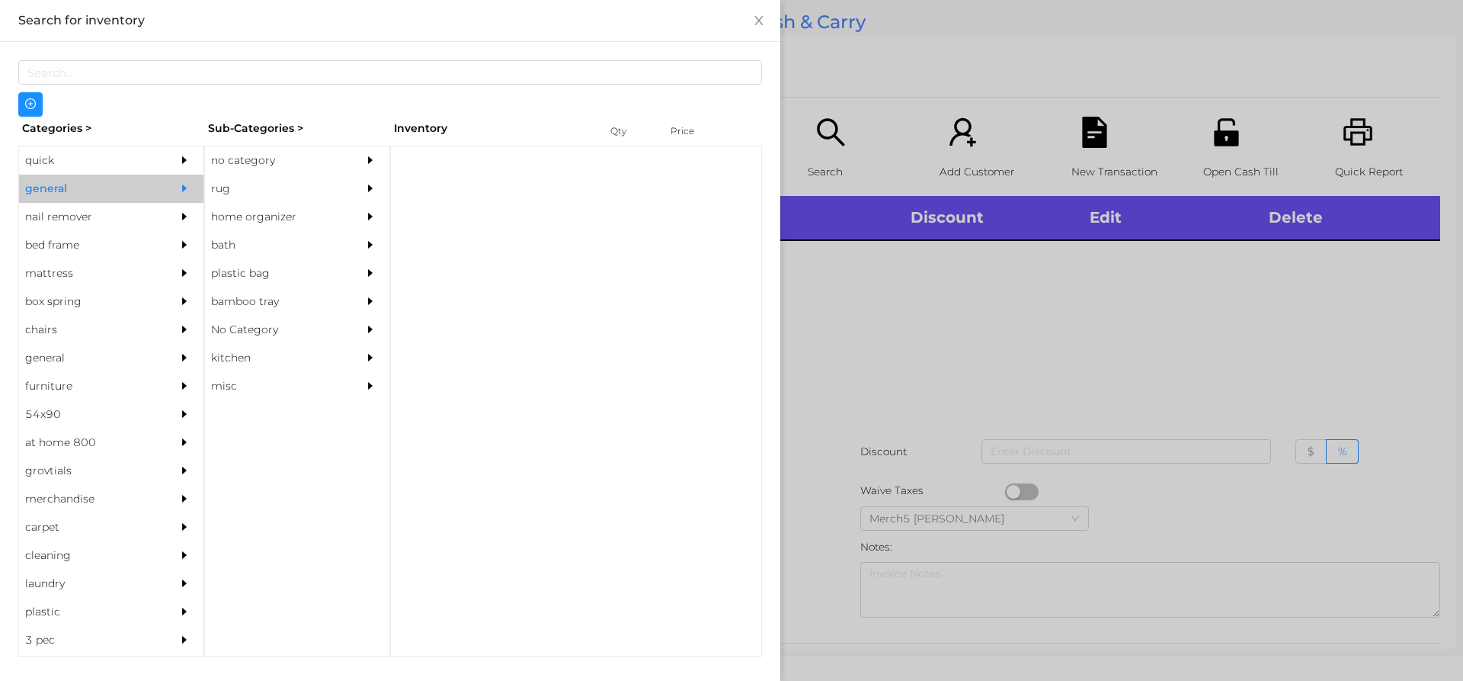
drag, startPoint x: 289, startPoint y: 150, endPoint x: 313, endPoint y: 171, distance: 31.9
click at [296, 155] on div "no category" at bounding box center [274, 160] width 139 height 28
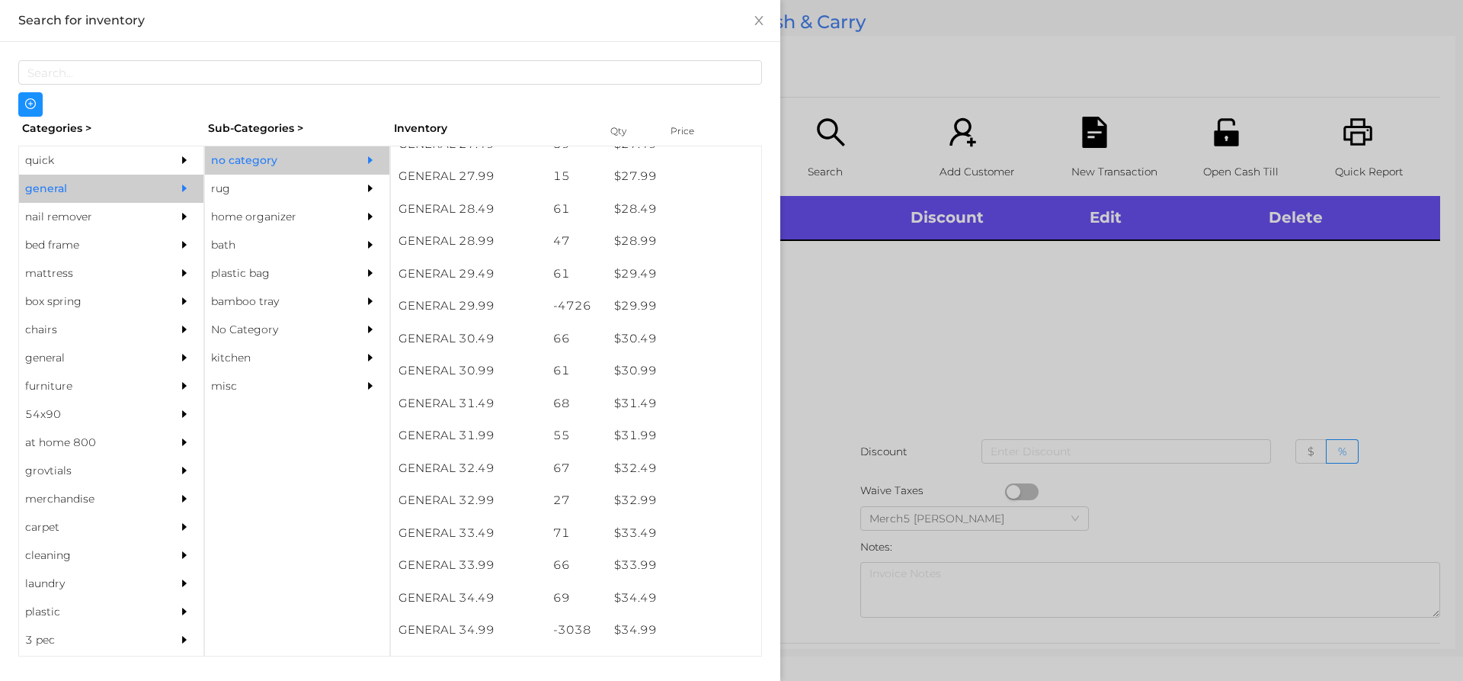
scroll to position [2152, 0]
click at [955, 313] on div at bounding box center [731, 340] width 1463 height 681
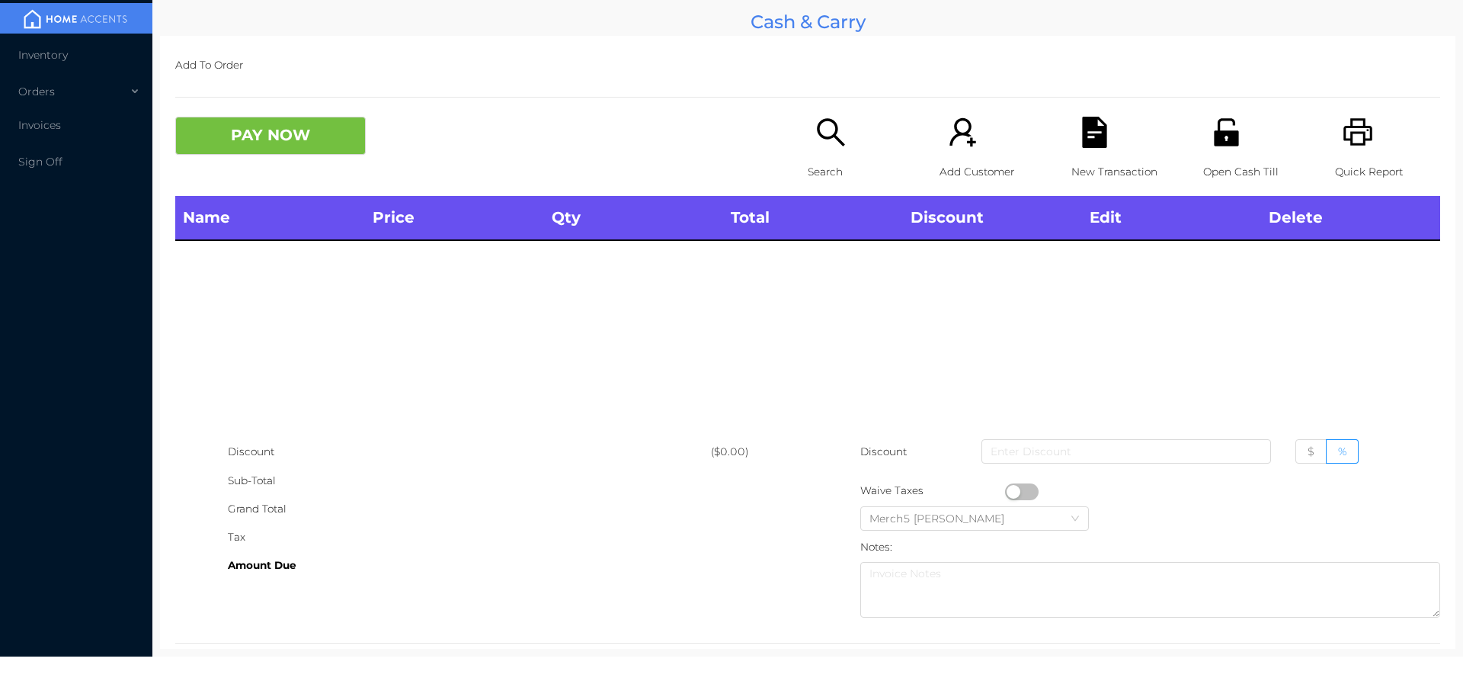
click at [825, 149] on div "Search" at bounding box center [860, 156] width 105 height 79
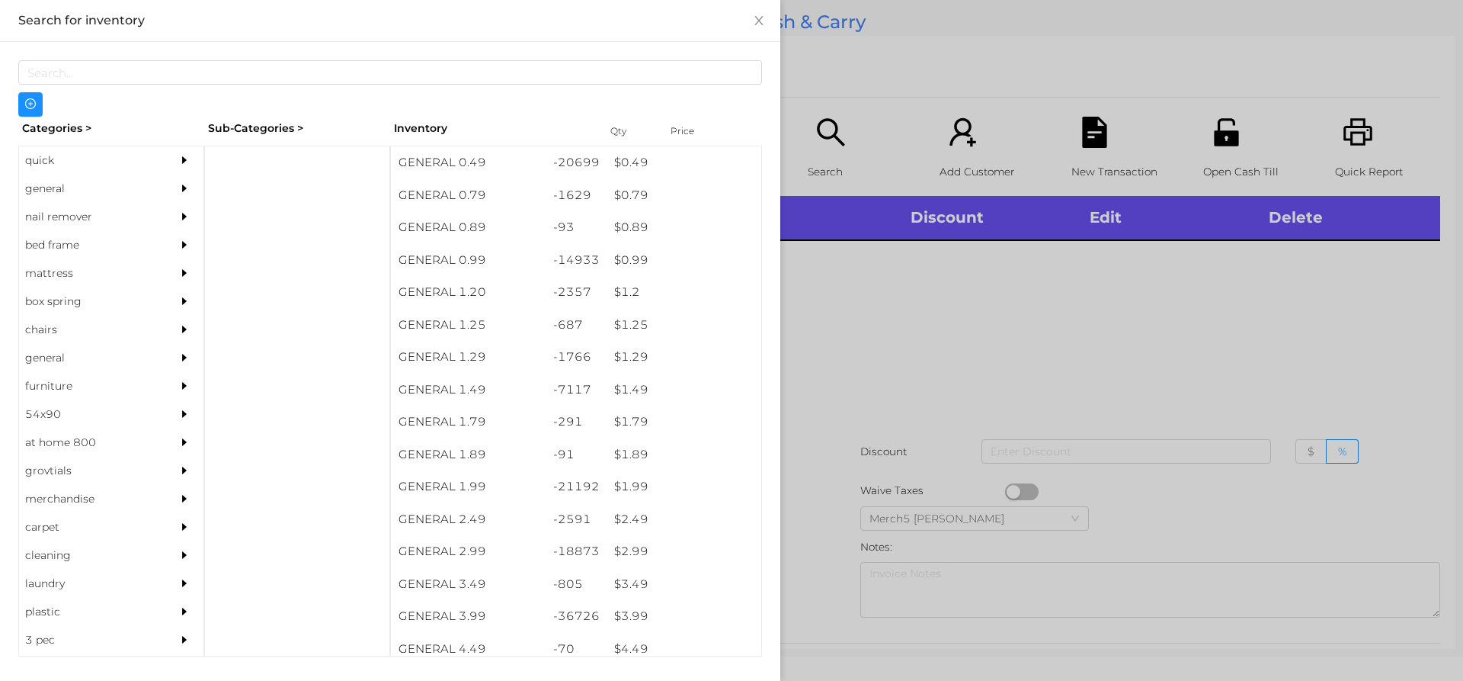
click at [182, 187] on icon "icon: caret-right" at bounding box center [184, 188] width 5 height 8
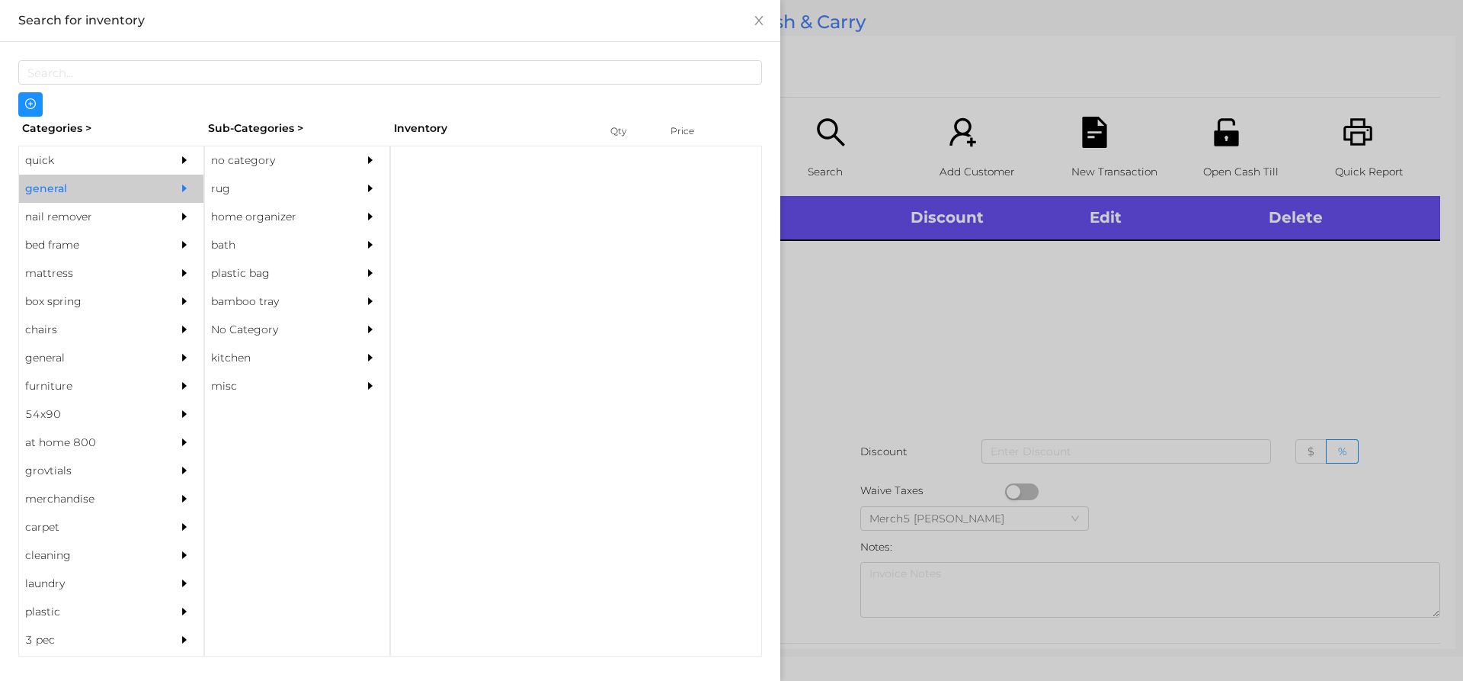
click at [307, 156] on div "no category" at bounding box center [274, 160] width 139 height 28
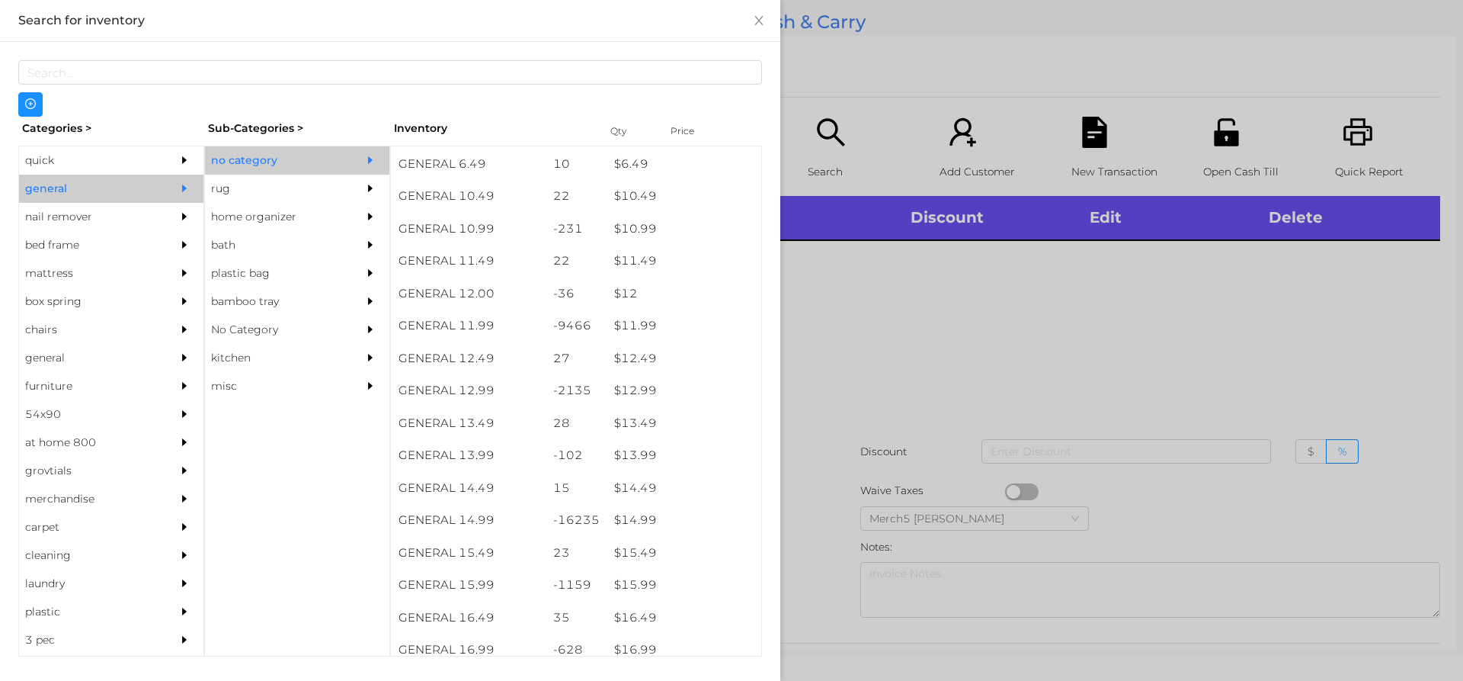
scroll to position [962, 0]
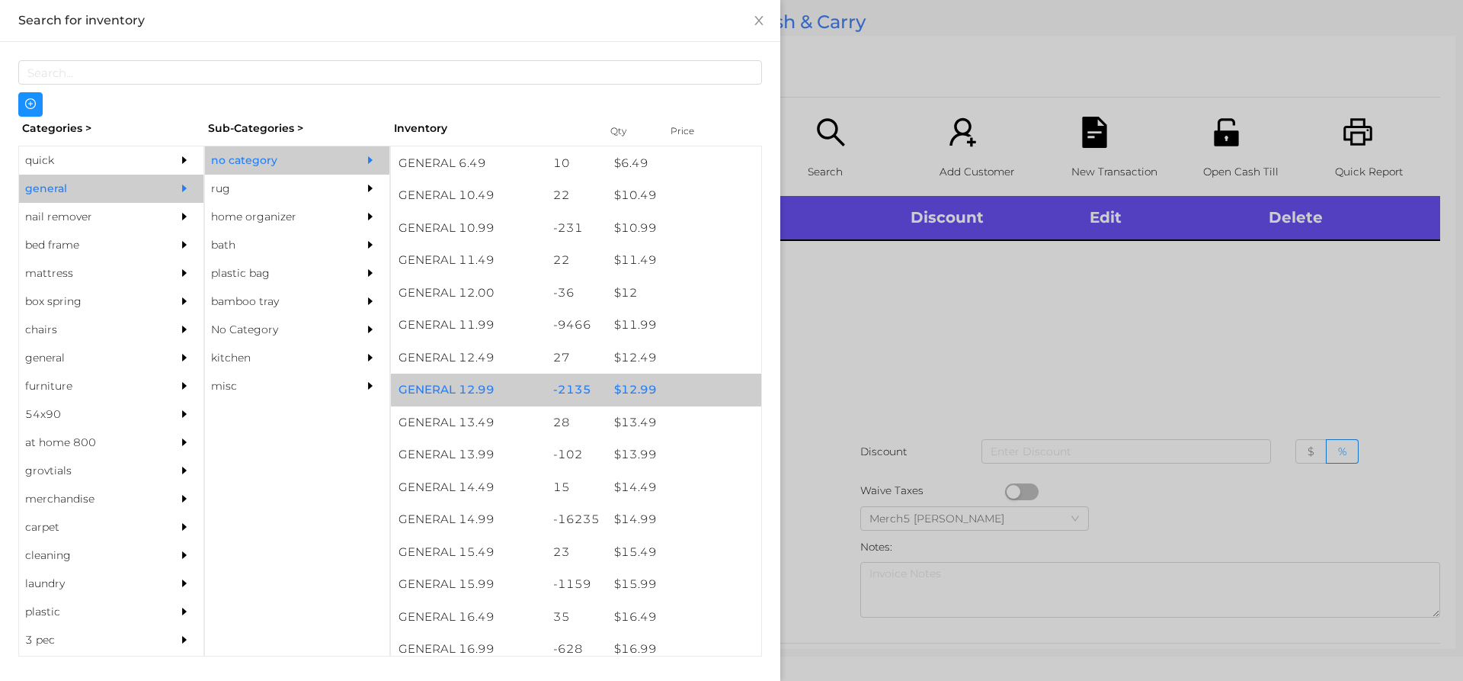
click at [696, 385] on div "$ 12.99" at bounding box center [684, 389] width 155 height 33
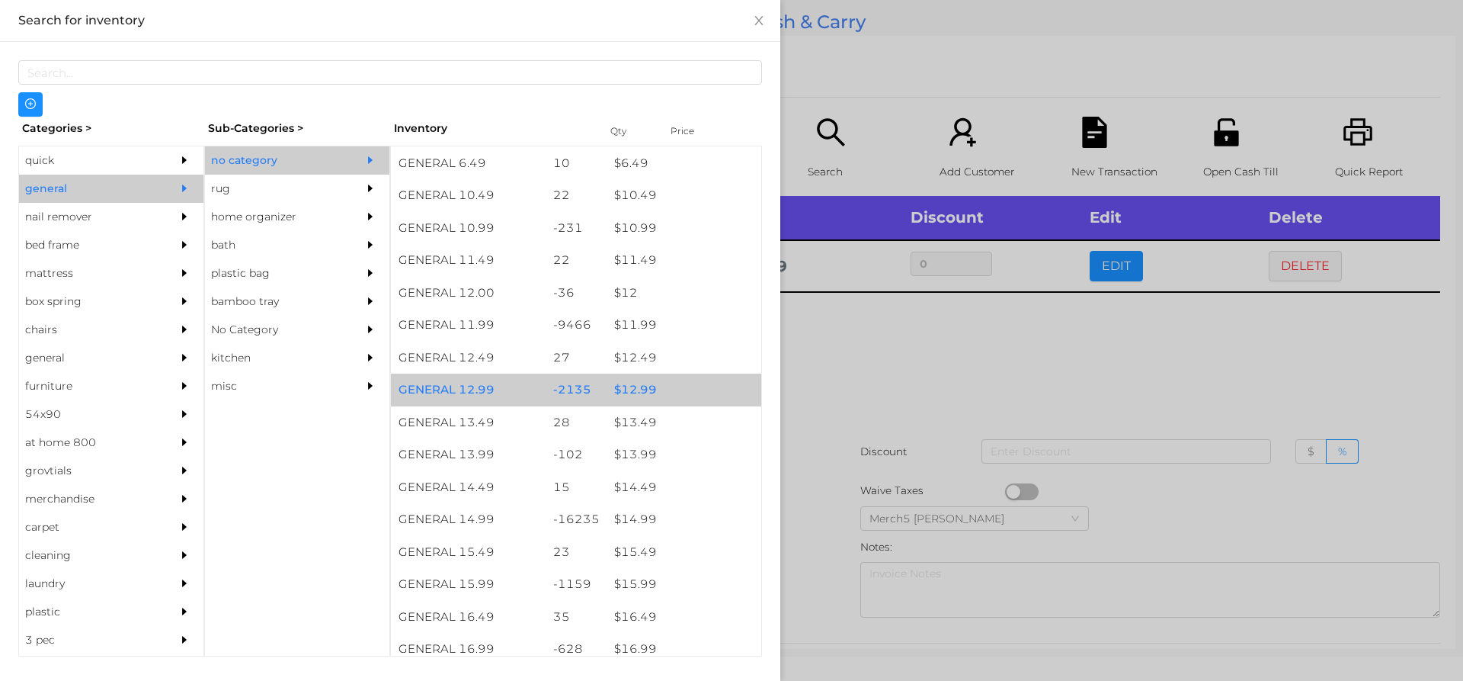
click at [726, 386] on div "$ 12.99" at bounding box center [684, 389] width 155 height 33
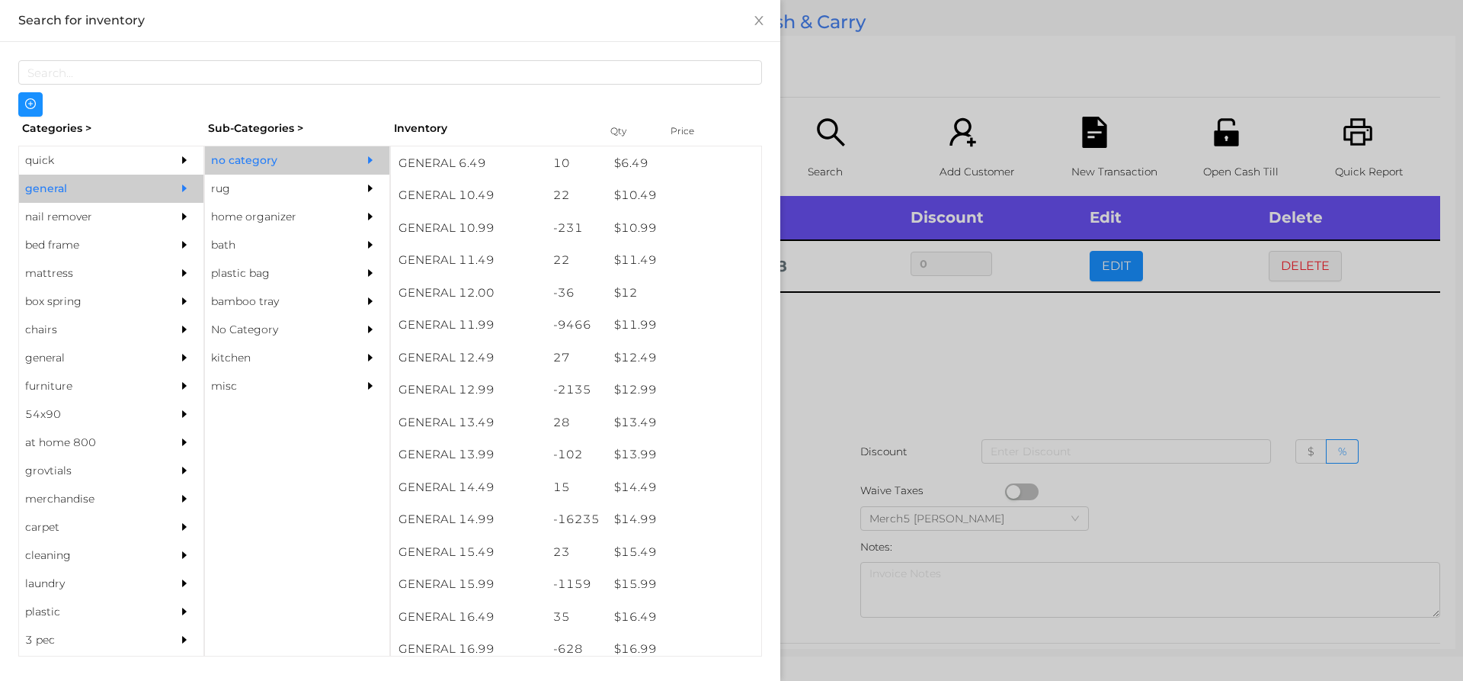
click at [965, 367] on div at bounding box center [731, 340] width 1463 height 681
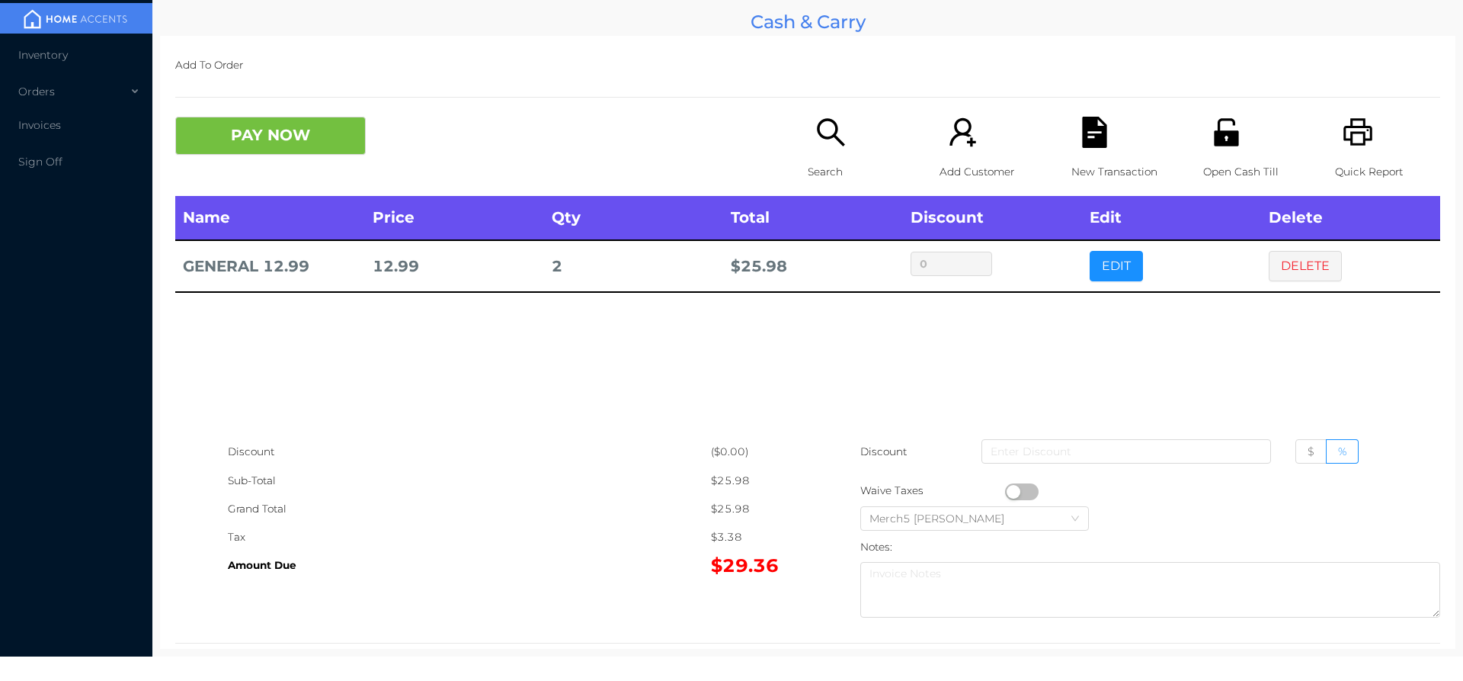
click at [356, 120] on button "PAY NOW" at bounding box center [270, 136] width 191 height 38
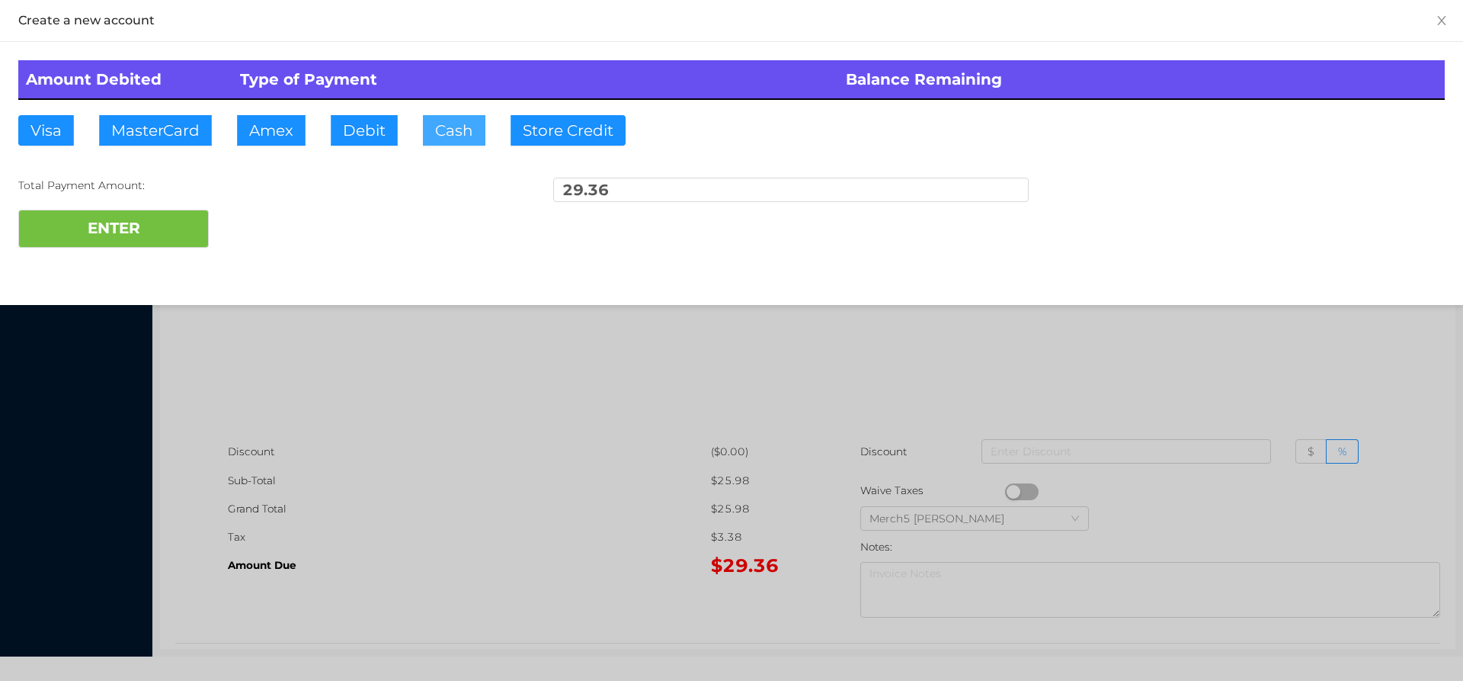
click at [460, 132] on button "Cash" at bounding box center [454, 130] width 62 height 30
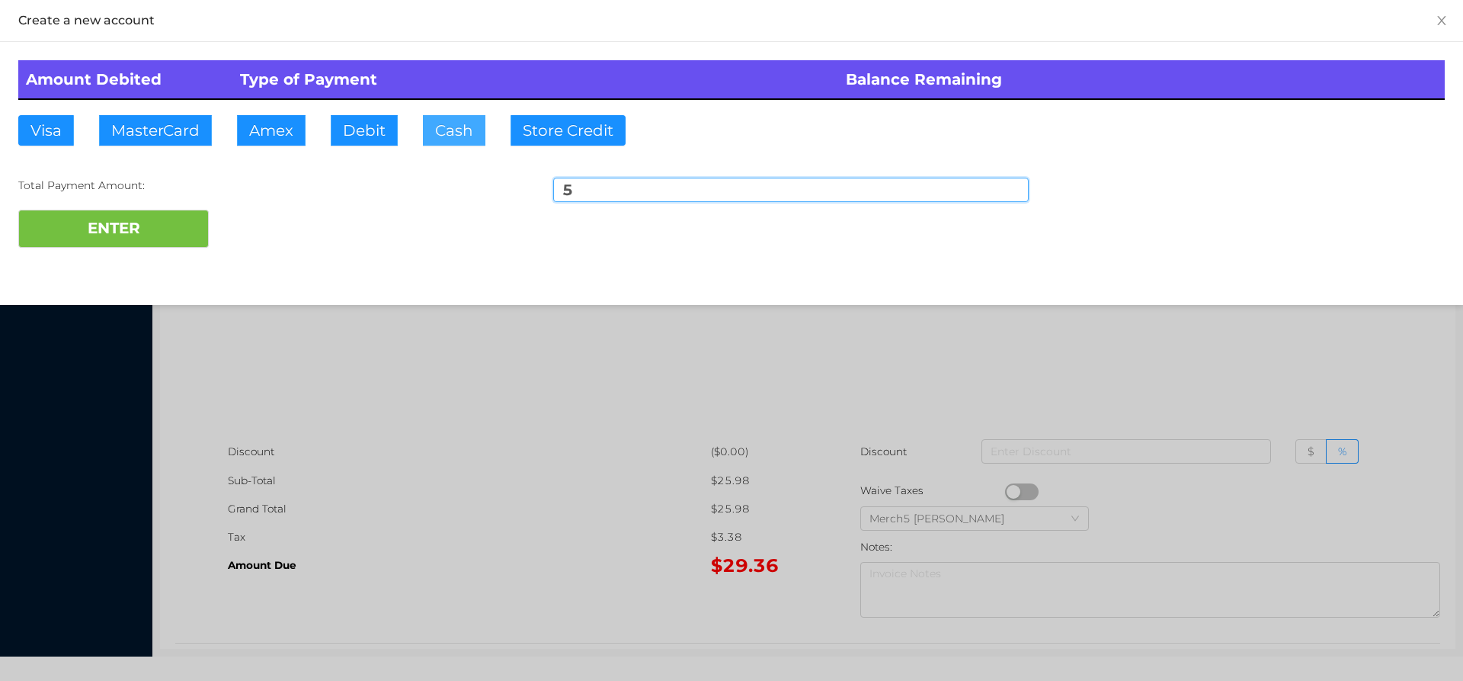
type input "50"
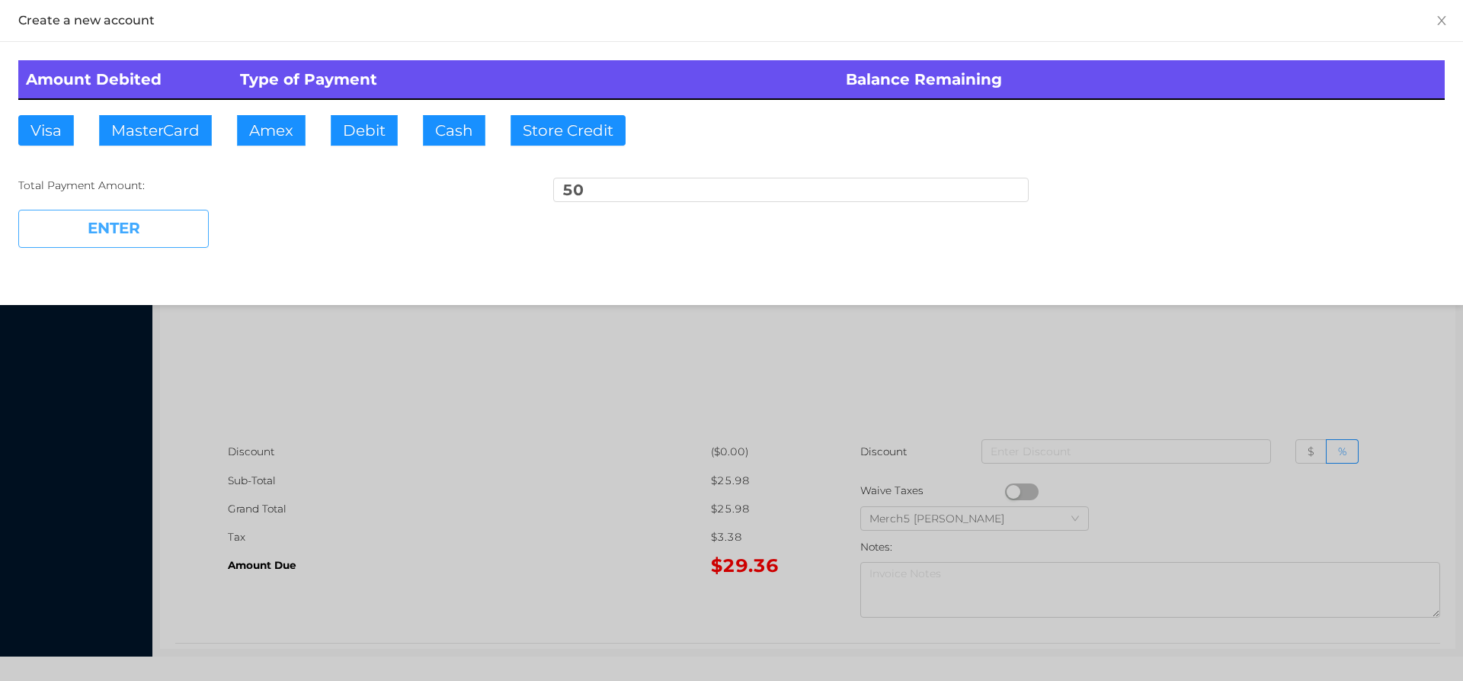
click at [174, 217] on button "ENTER" at bounding box center [113, 229] width 191 height 38
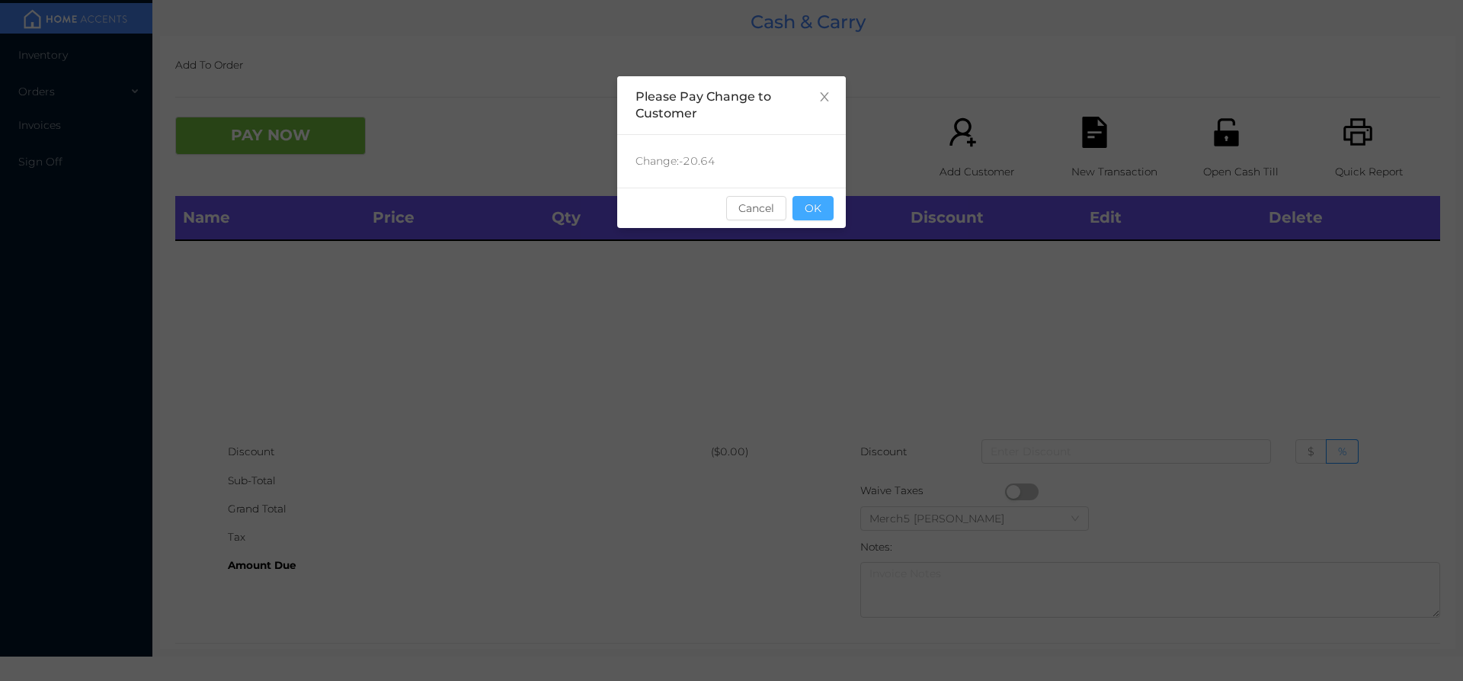
click at [815, 200] on button "OK" at bounding box center [813, 208] width 41 height 24
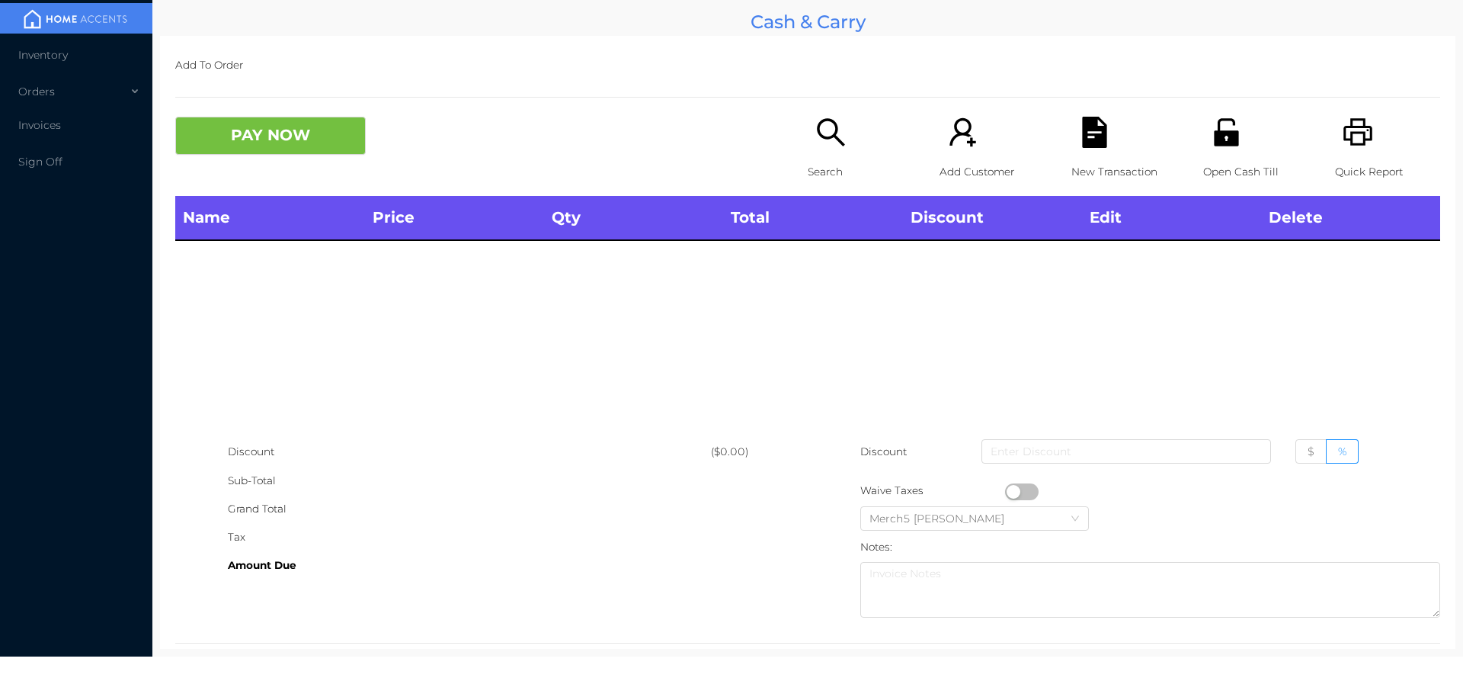
click at [828, 123] on icon "icon: search" at bounding box center [830, 131] width 27 height 27
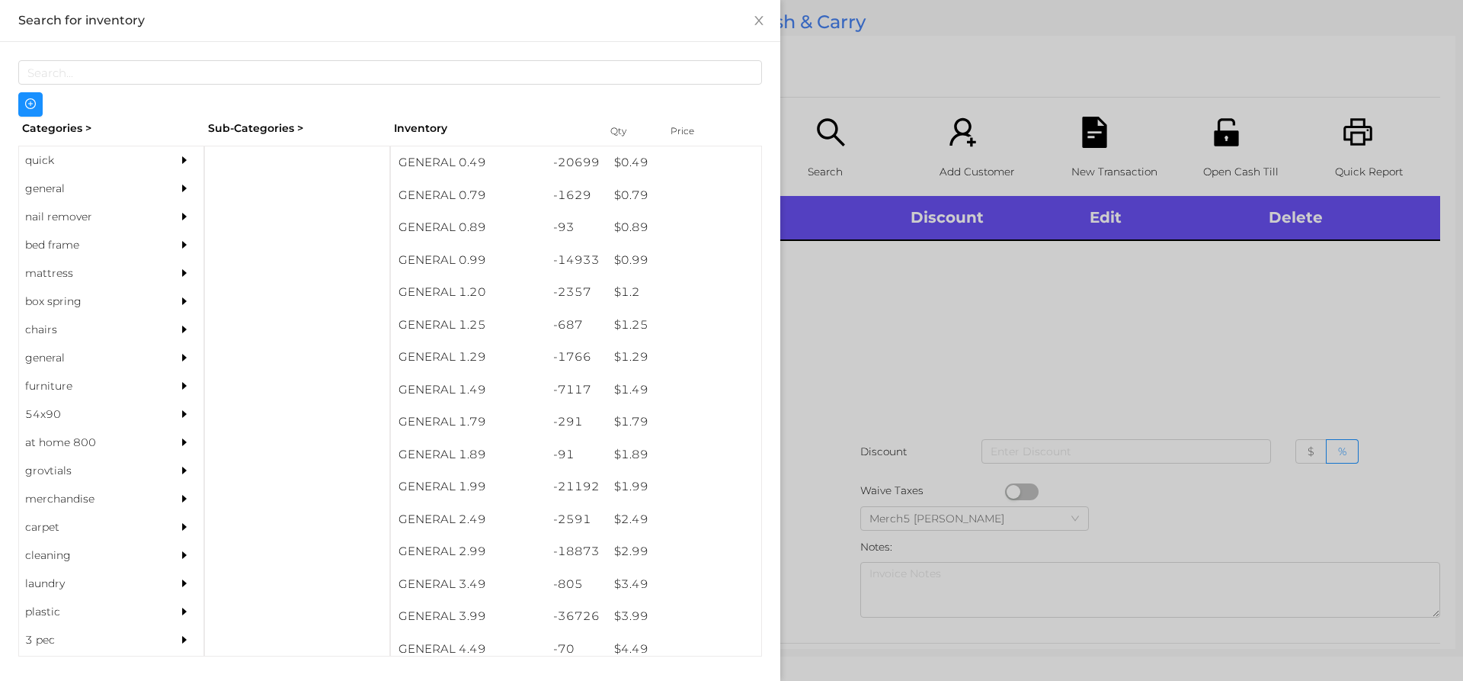
click at [190, 182] on div at bounding box center [188, 189] width 30 height 28
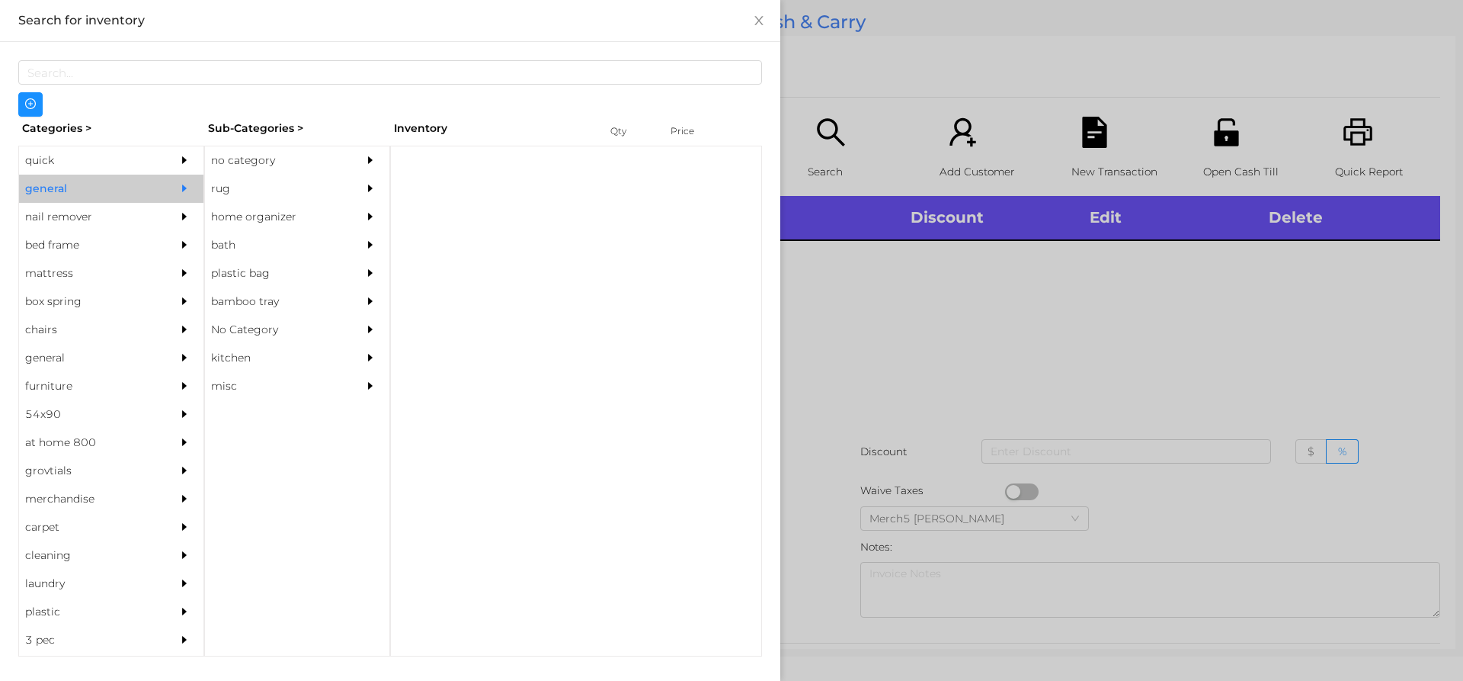
click at [388, 158] on div at bounding box center [374, 160] width 30 height 28
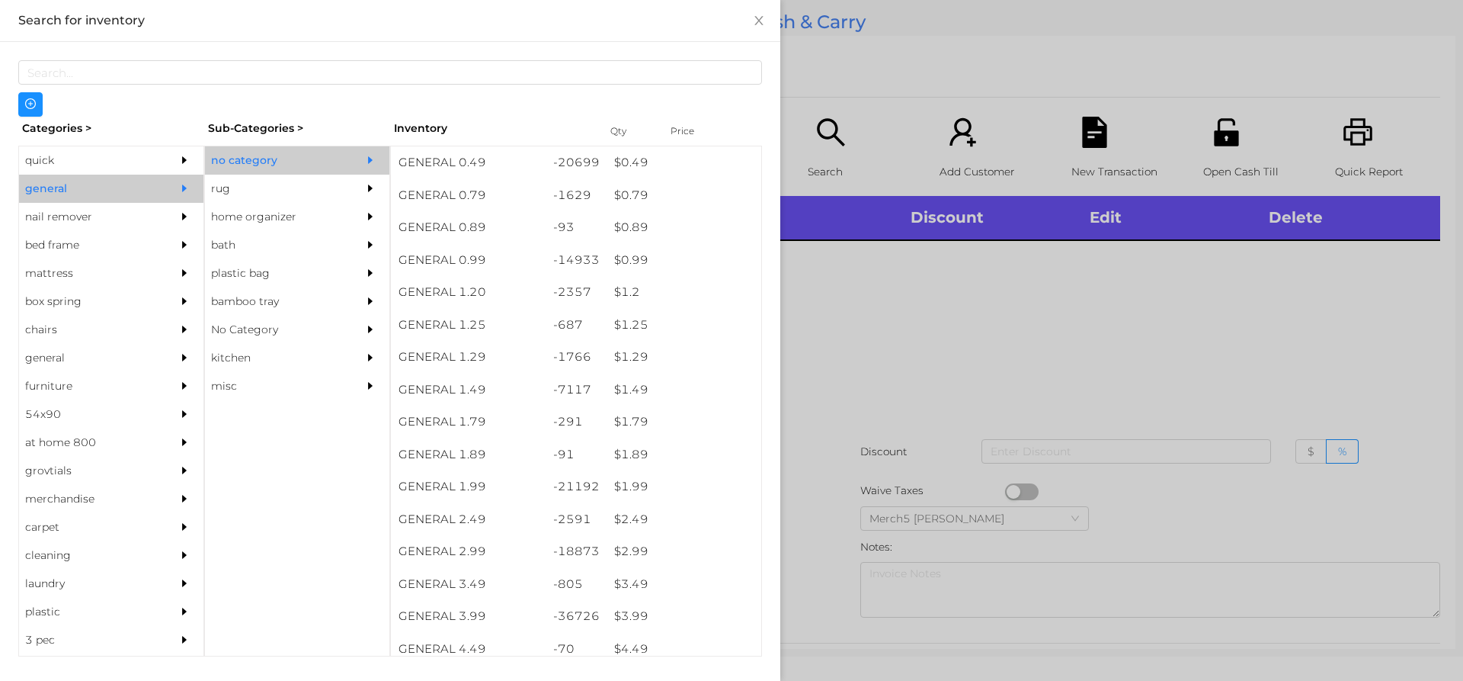
click at [1116, 358] on div at bounding box center [731, 340] width 1463 height 681
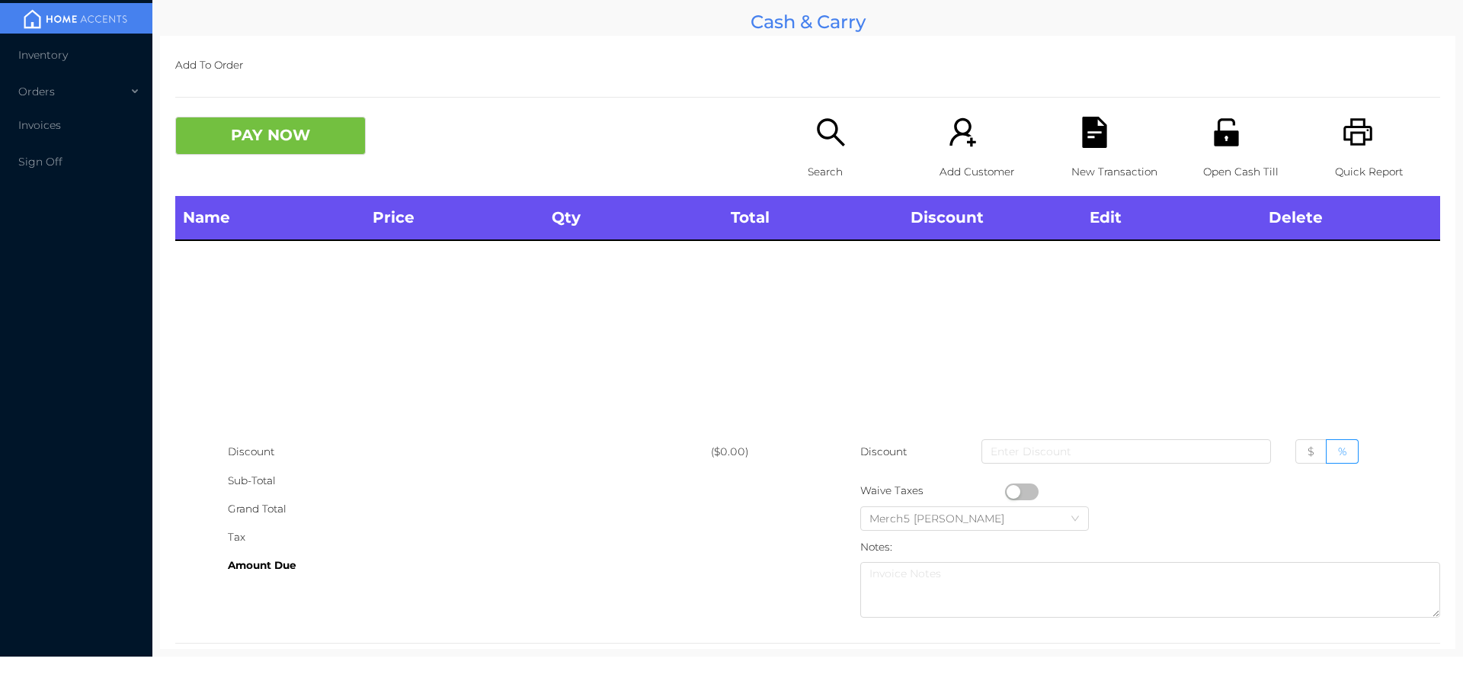
click at [1350, 133] on icon "icon: printer" at bounding box center [1358, 131] width 29 height 27
